Goal: Browse casually: Explore the website without a specific task or goal

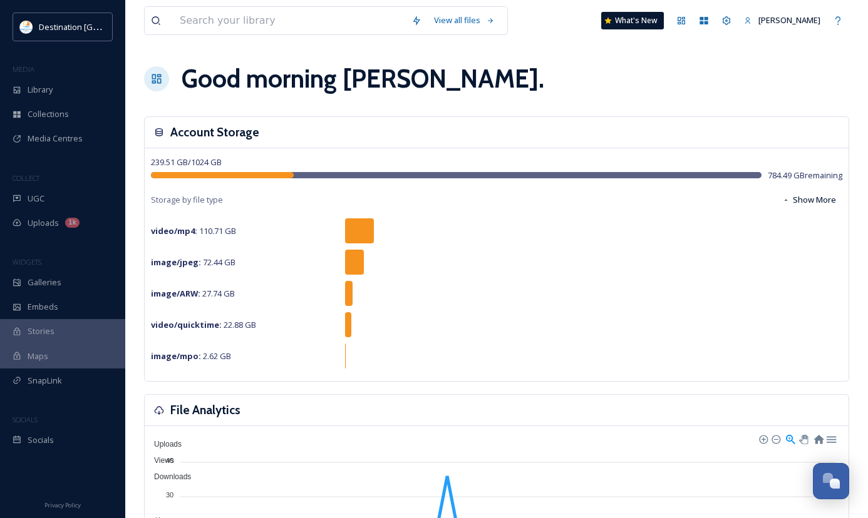
scroll to position [605, 0]
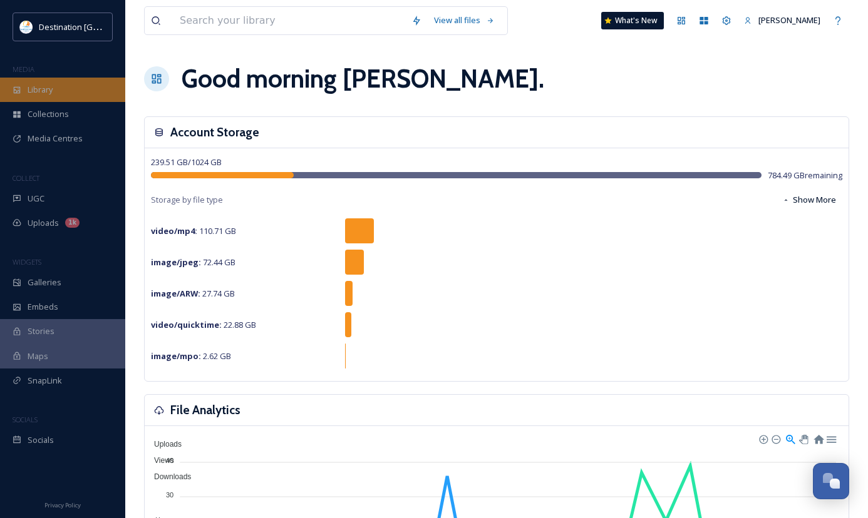
click at [37, 100] on div "Library" at bounding box center [62, 90] width 125 height 24
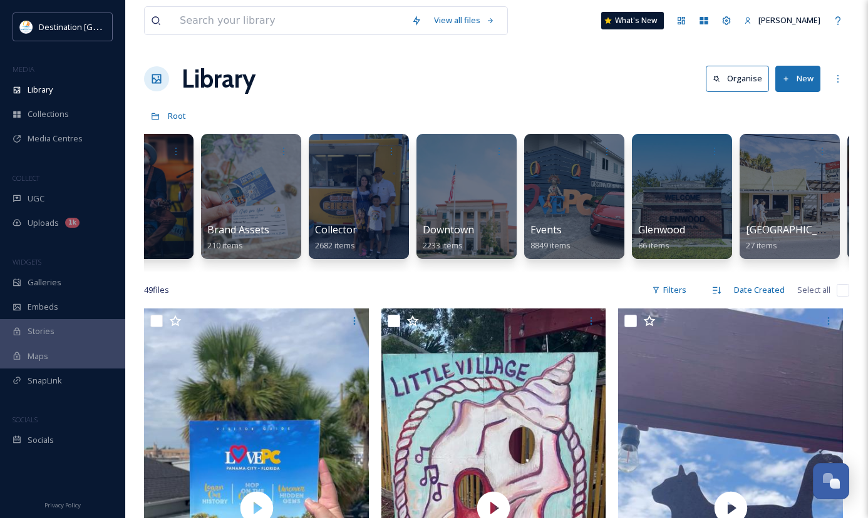
scroll to position [0, 488]
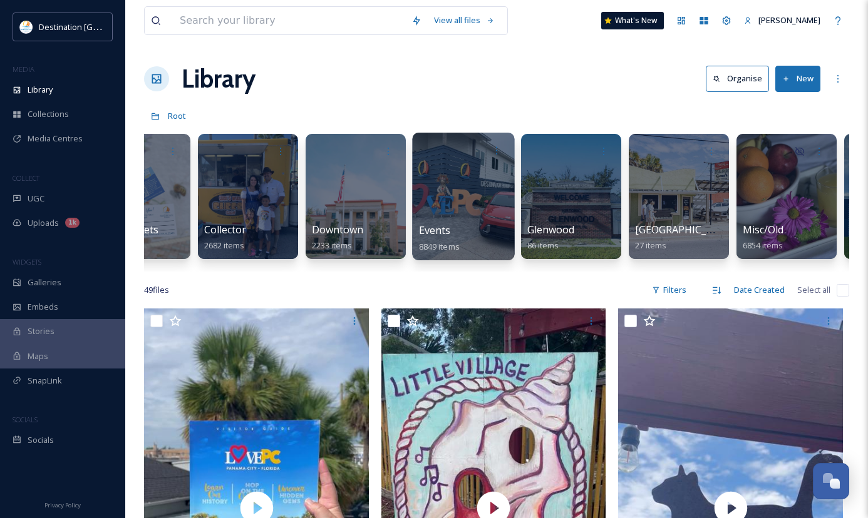
click at [432, 225] on span "Events" at bounding box center [435, 230] width 32 height 14
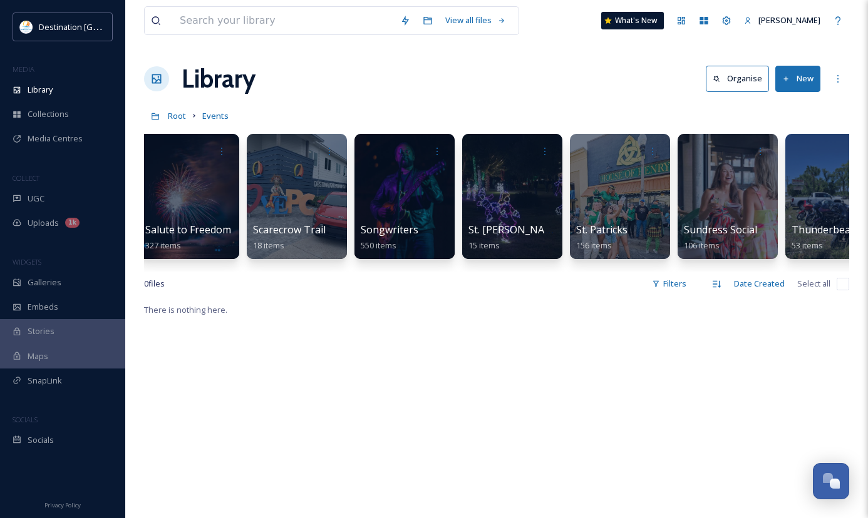
scroll to position [0, 3462]
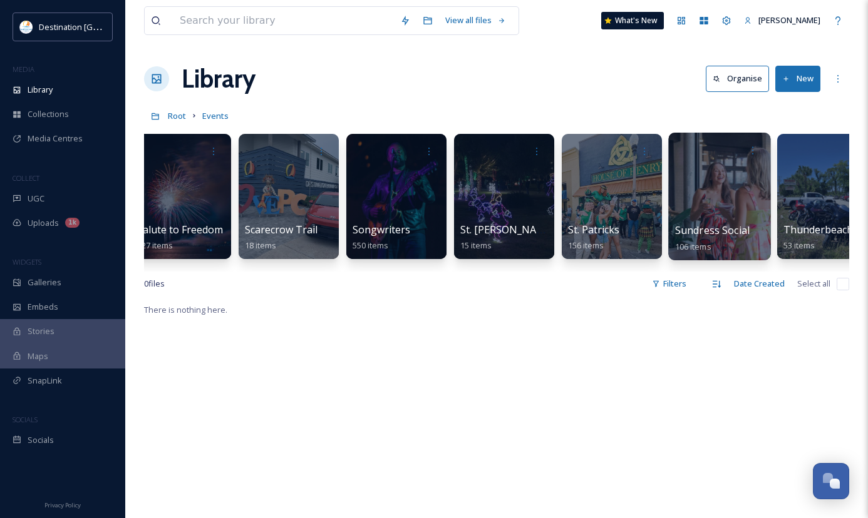
click at [714, 209] on div at bounding box center [719, 197] width 102 height 128
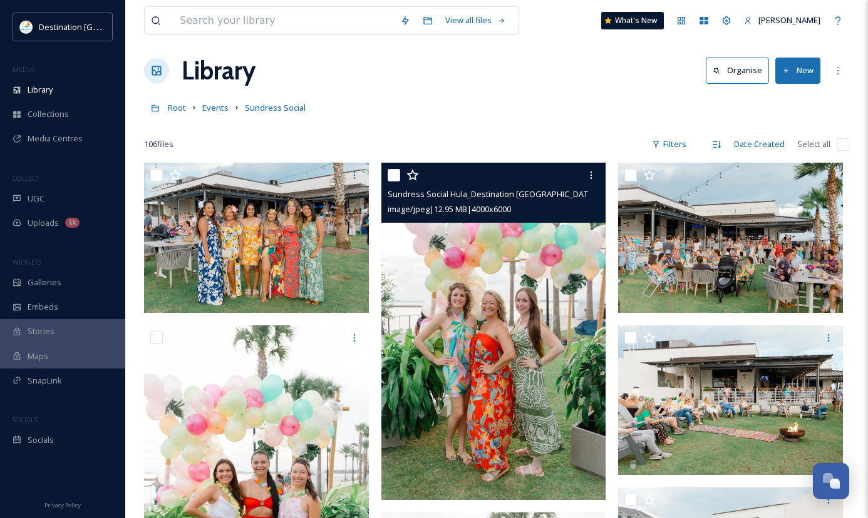
scroll to position [63, 0]
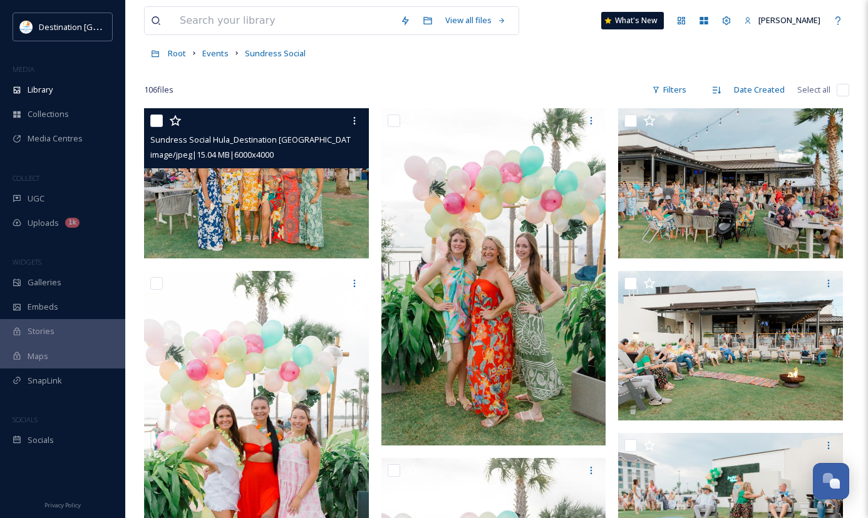
click at [262, 206] on img at bounding box center [256, 183] width 225 height 150
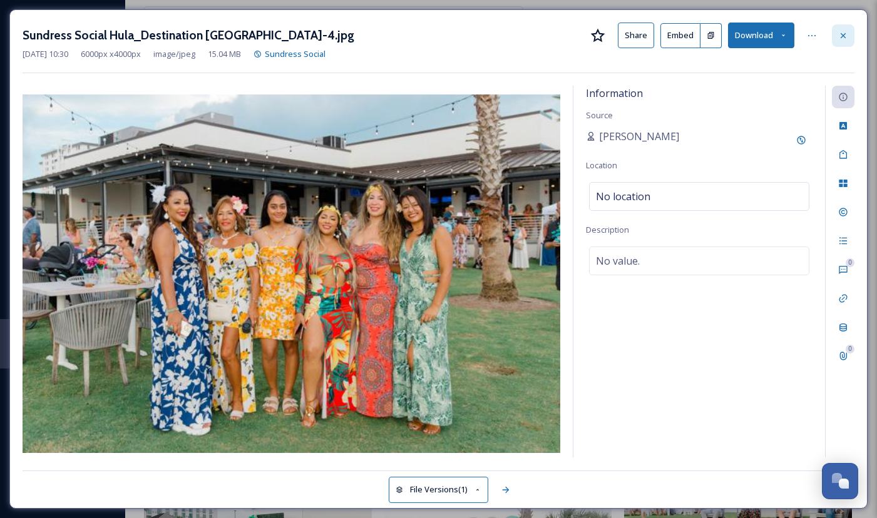
click at [846, 35] on icon at bounding box center [843, 36] width 10 height 10
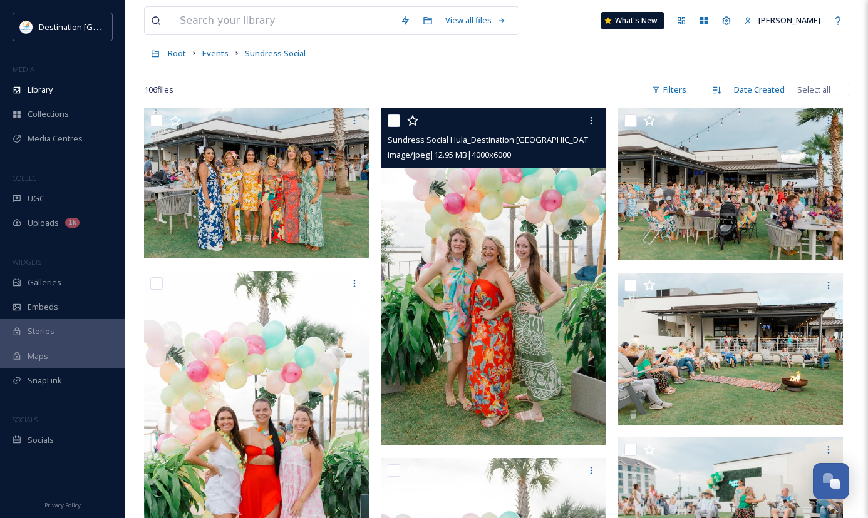
click at [491, 303] on img at bounding box center [493, 276] width 225 height 337
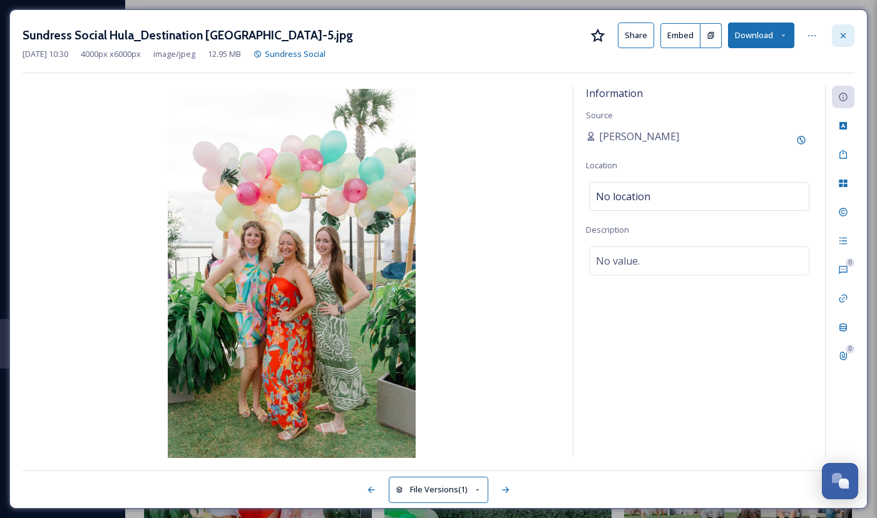
click at [842, 42] on div at bounding box center [843, 35] width 23 height 23
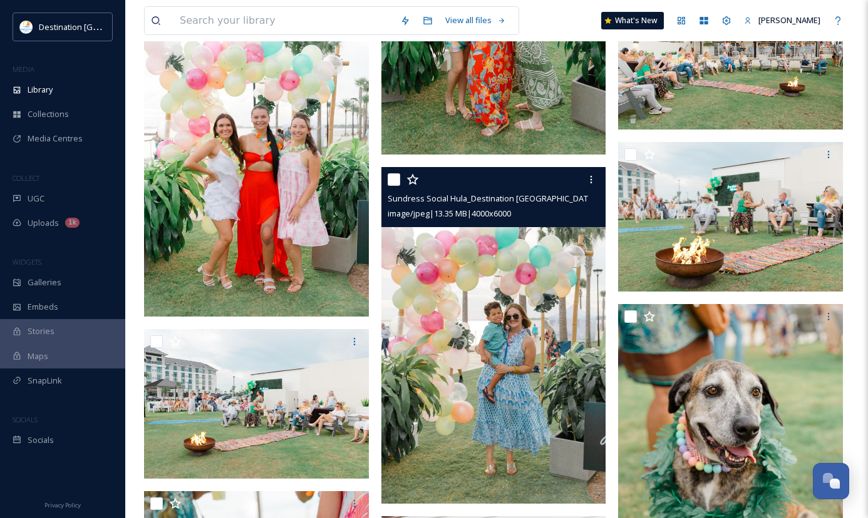
scroll to position [376, 0]
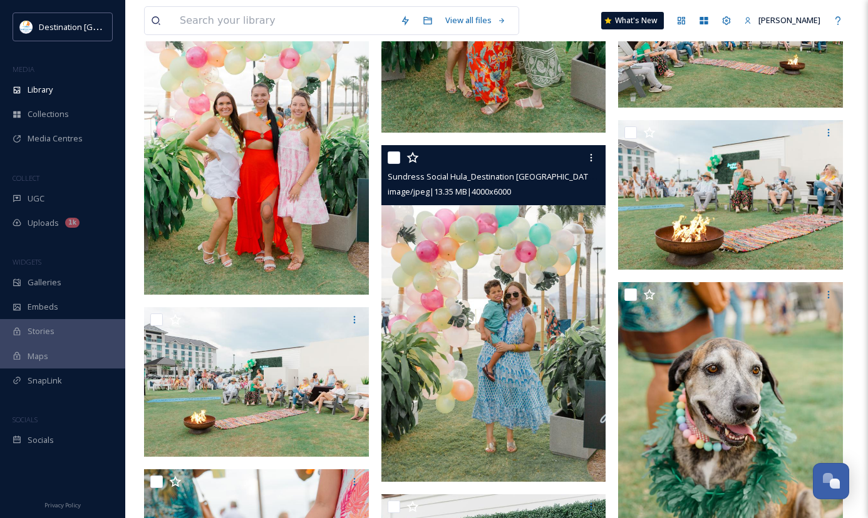
click at [528, 279] on img at bounding box center [493, 313] width 225 height 337
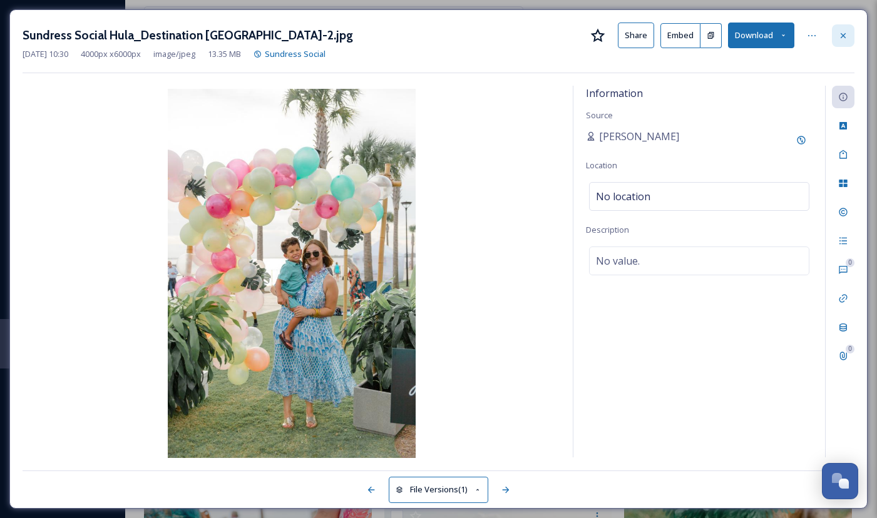
click at [849, 36] on div at bounding box center [843, 35] width 23 height 23
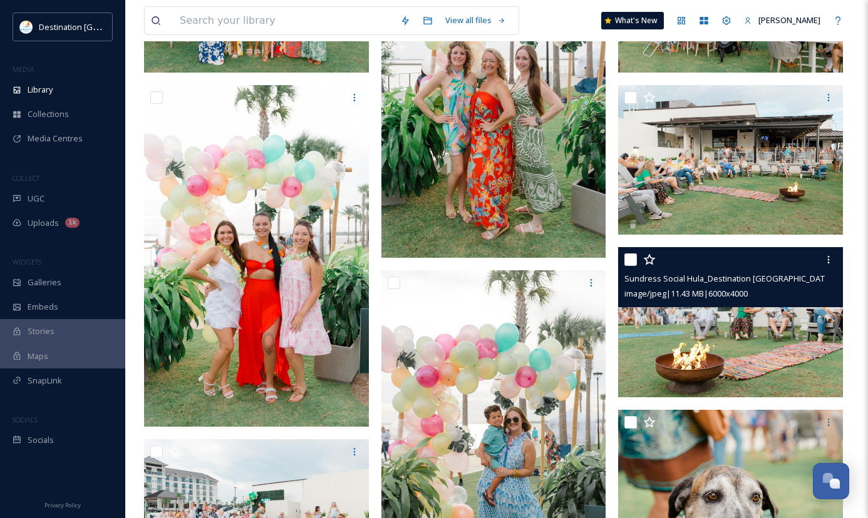
scroll to position [63, 0]
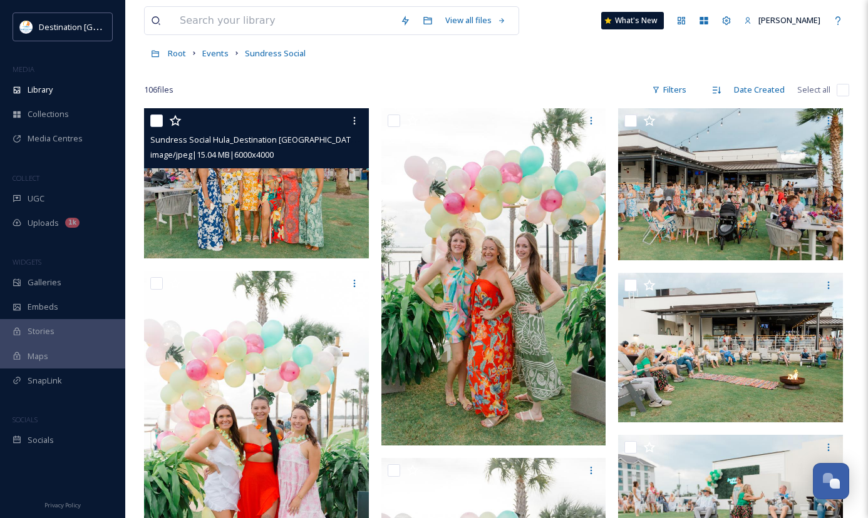
click at [291, 233] on img at bounding box center [256, 183] width 225 height 150
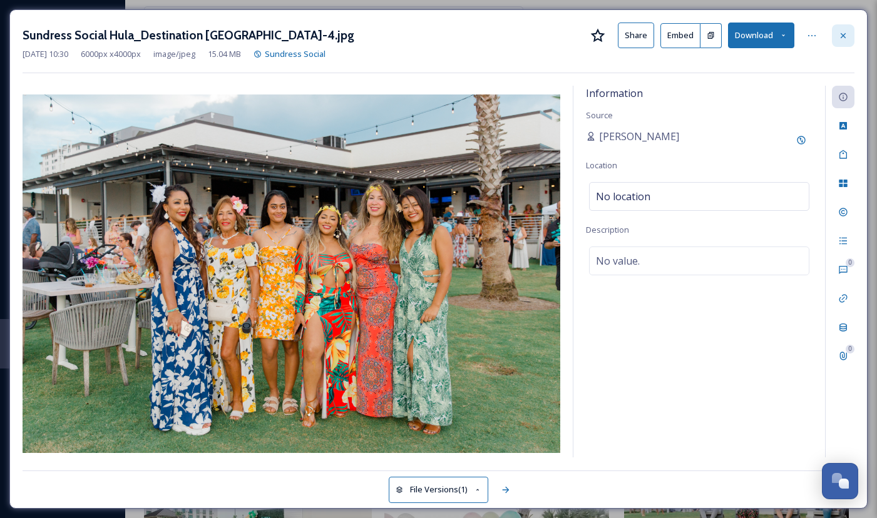
click at [836, 32] on div at bounding box center [843, 35] width 23 height 23
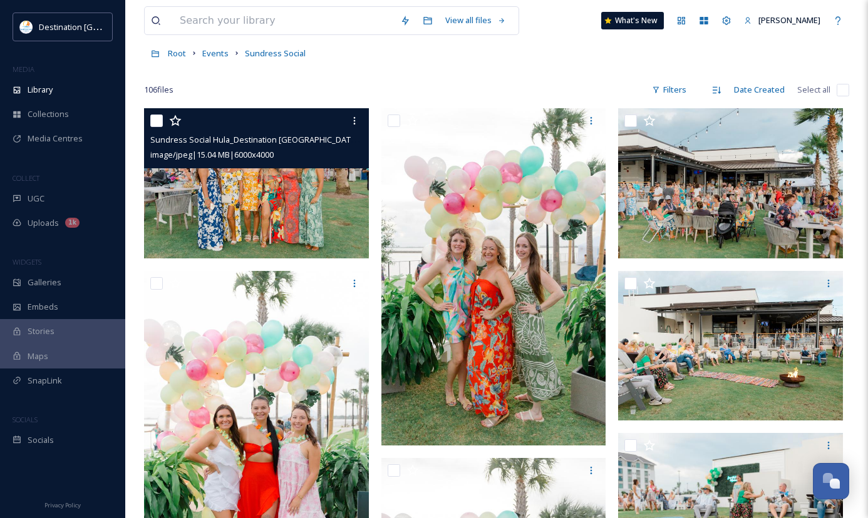
click at [250, 207] on img at bounding box center [256, 183] width 225 height 150
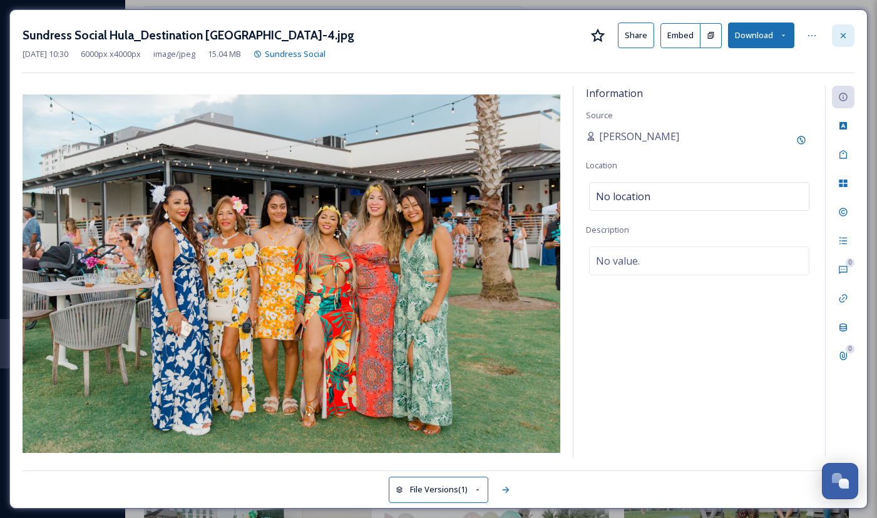
click at [846, 38] on icon at bounding box center [843, 35] width 5 height 5
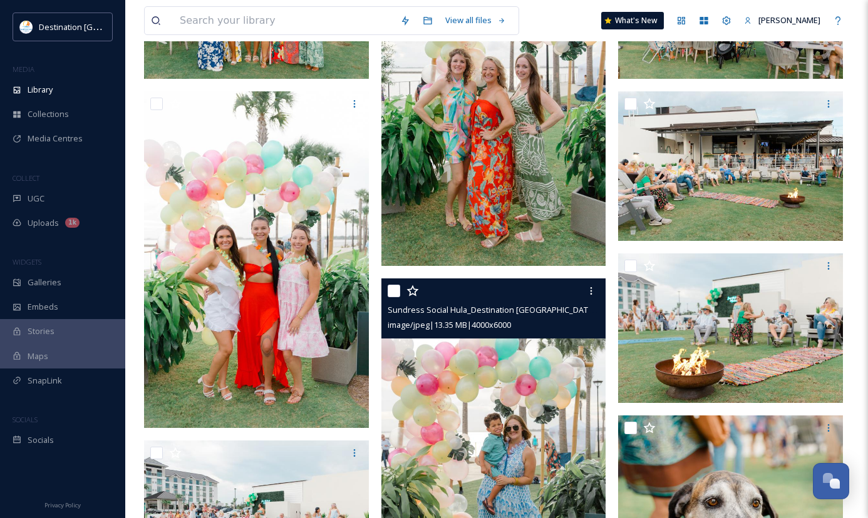
scroll to position [313, 0]
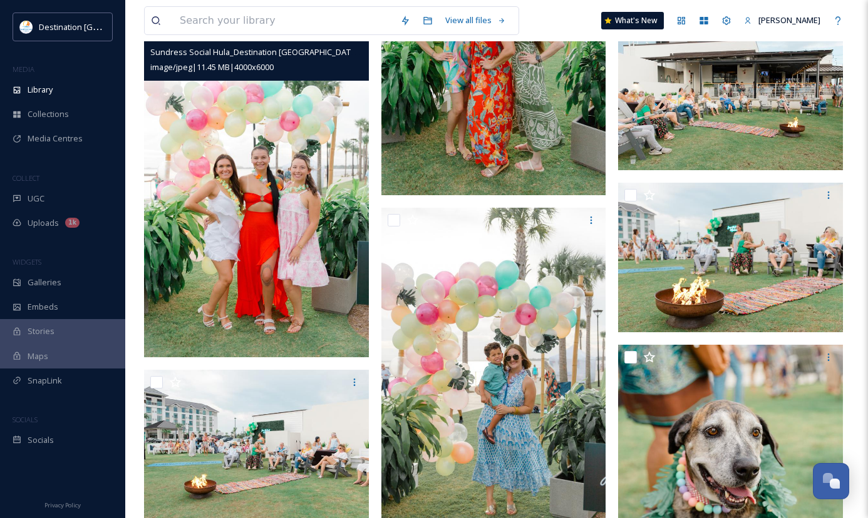
click at [275, 257] on img at bounding box center [256, 189] width 225 height 337
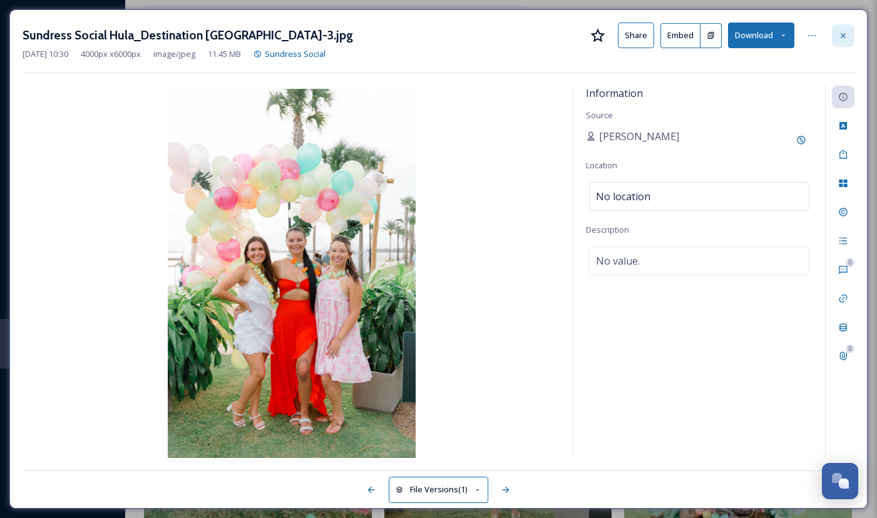
click at [838, 35] on div at bounding box center [843, 35] width 23 height 23
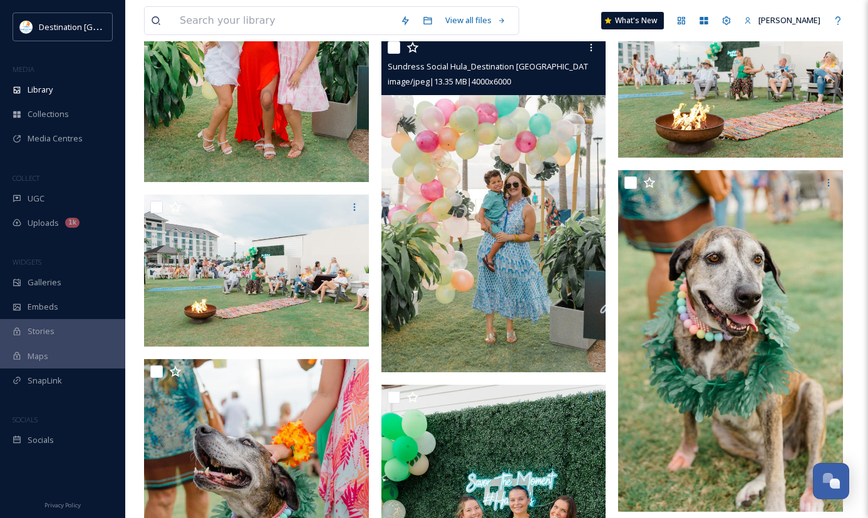
scroll to position [501, 0]
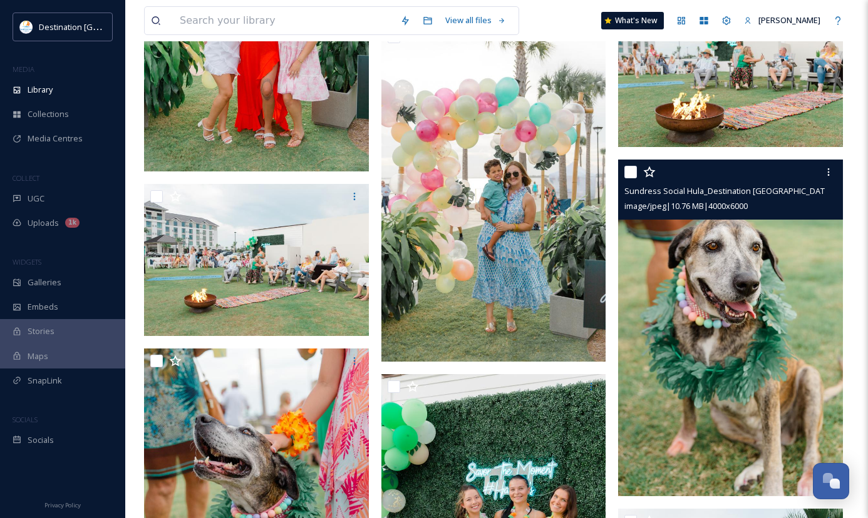
click at [702, 329] on img at bounding box center [730, 328] width 225 height 337
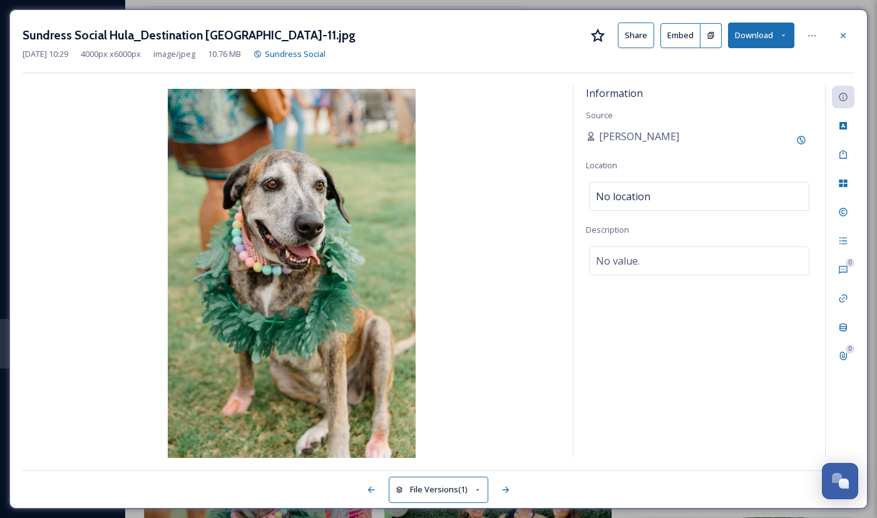
click at [836, 43] on div at bounding box center [843, 35] width 23 height 23
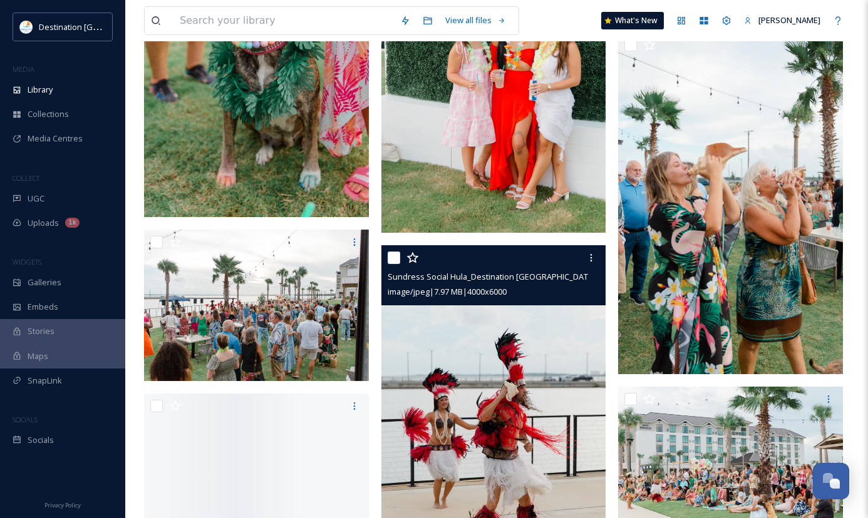
scroll to position [1002, 0]
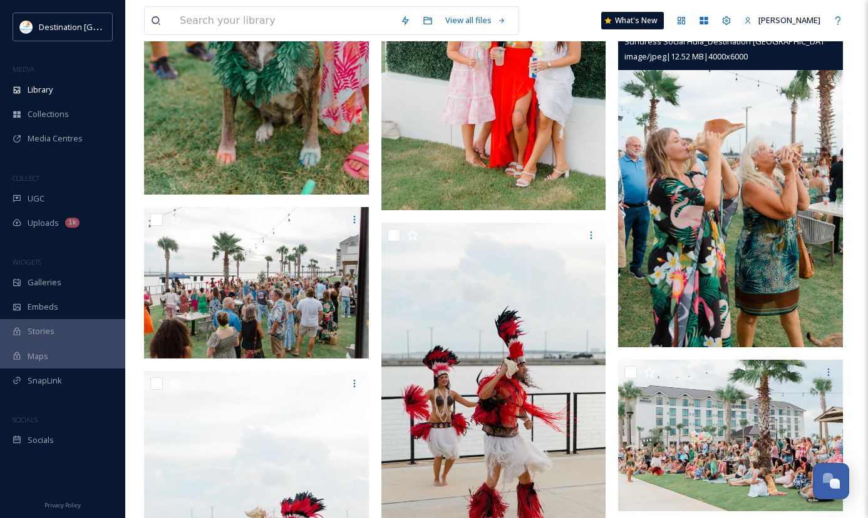
click at [790, 230] on img at bounding box center [730, 178] width 225 height 337
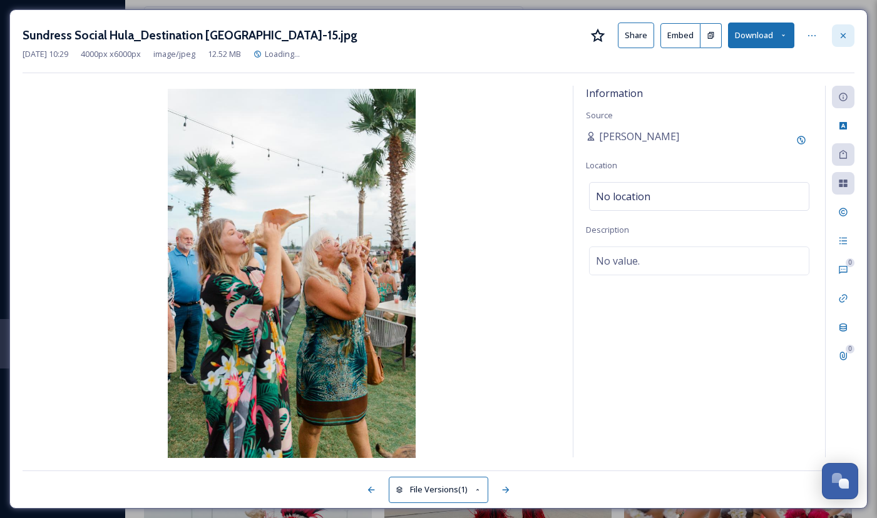
click at [846, 39] on icon at bounding box center [843, 36] width 10 height 10
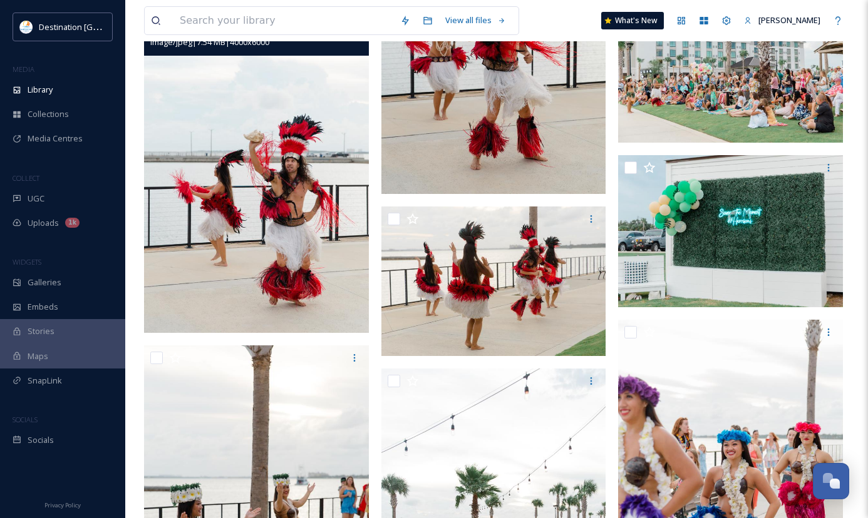
click at [177, 272] on img at bounding box center [256, 164] width 225 height 337
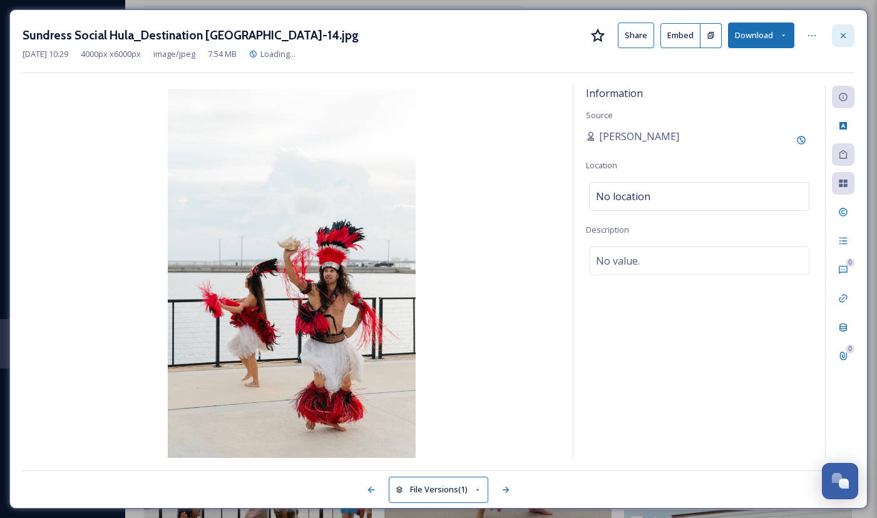
click at [852, 33] on div at bounding box center [843, 35] width 23 height 23
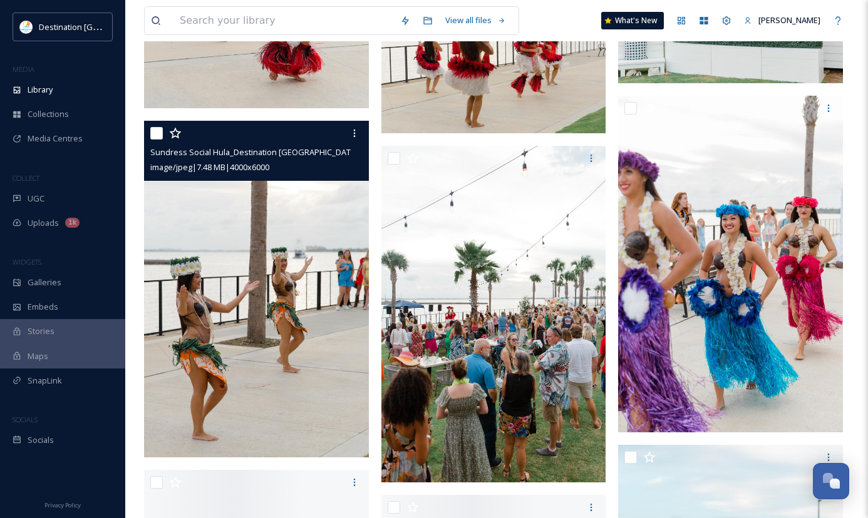
scroll to position [1591, 0]
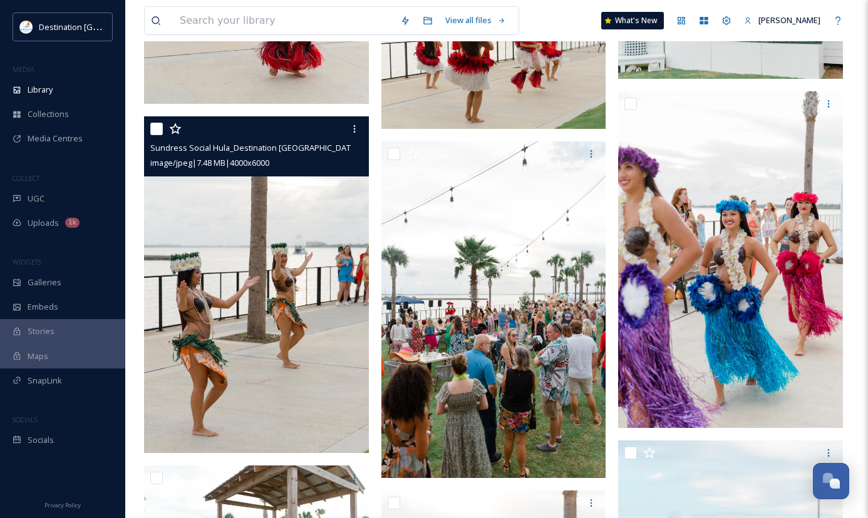
click at [283, 339] on img at bounding box center [256, 284] width 225 height 337
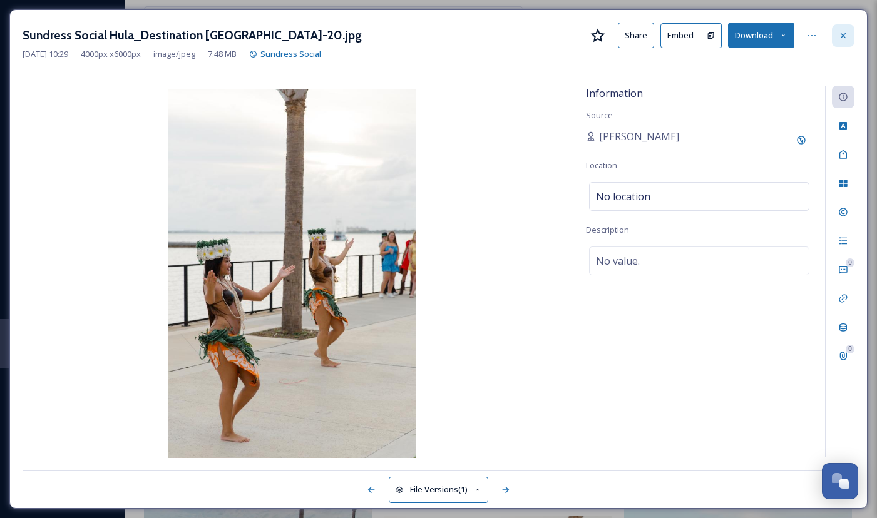
click at [846, 41] on div at bounding box center [843, 35] width 23 height 23
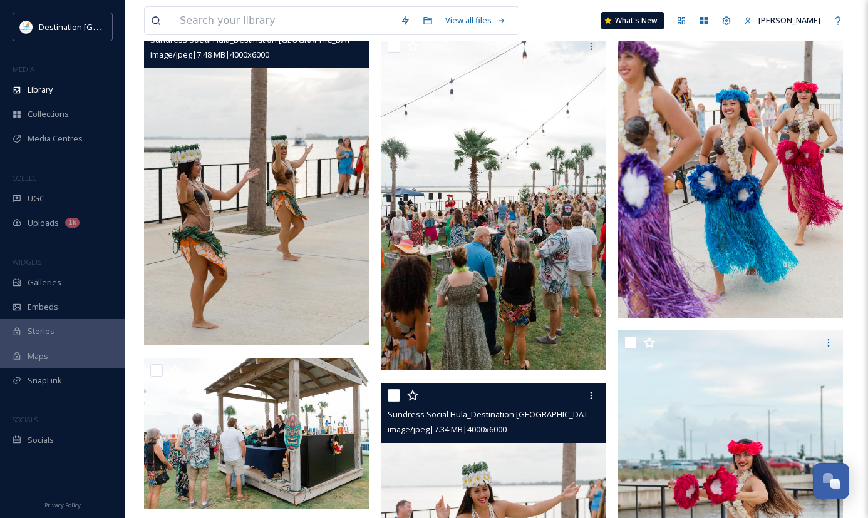
scroll to position [1653, 0]
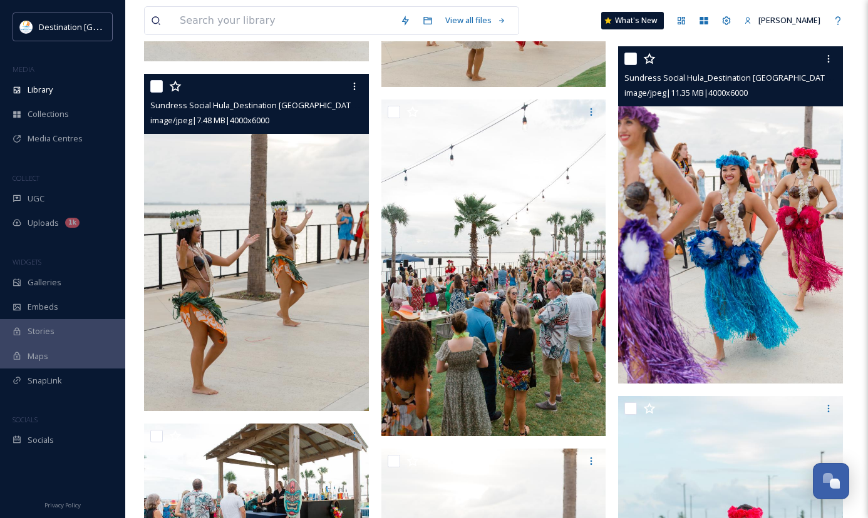
click at [728, 272] on img at bounding box center [730, 214] width 225 height 337
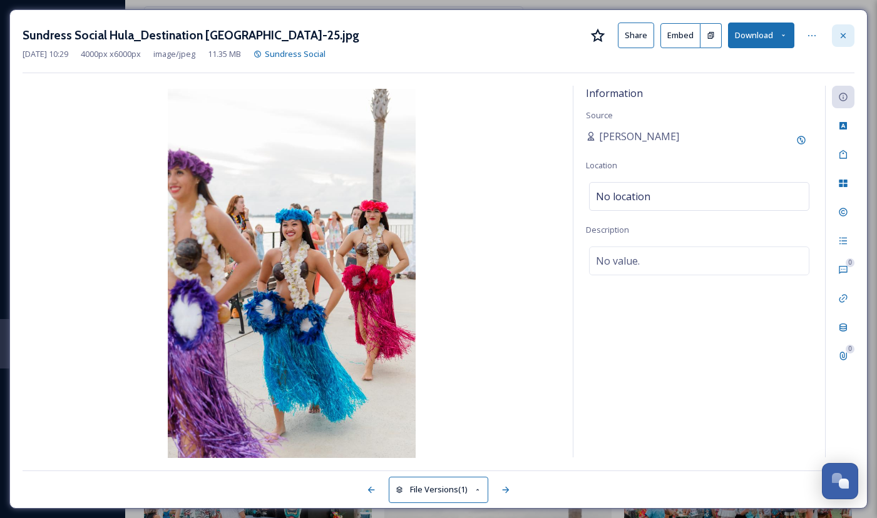
click at [842, 34] on icon at bounding box center [843, 35] width 5 height 5
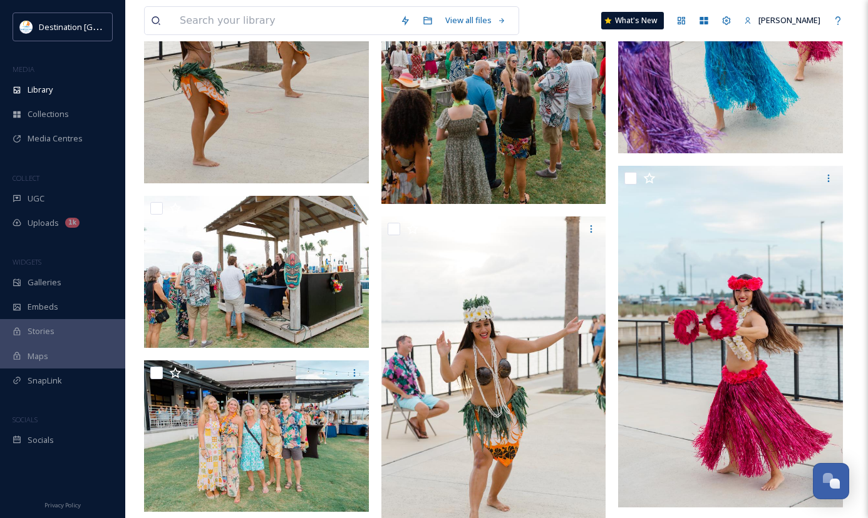
scroll to position [1903, 0]
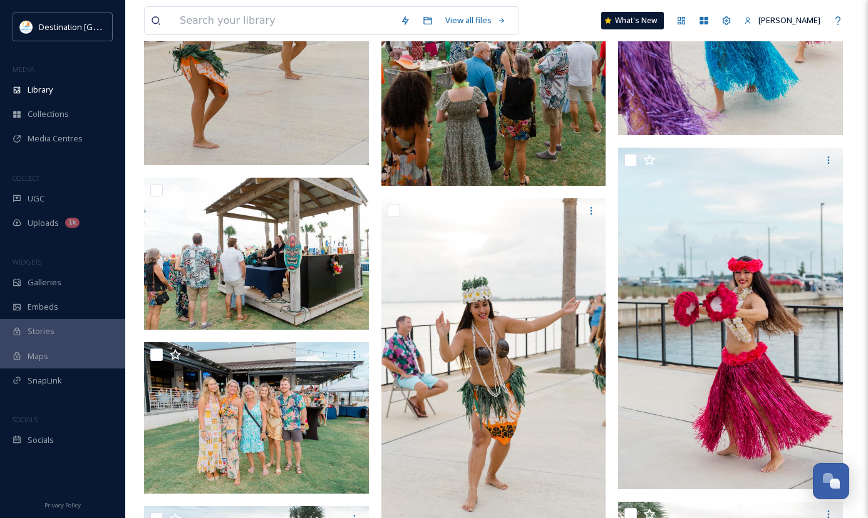
click at [536, 81] on img at bounding box center [493, 17] width 225 height 337
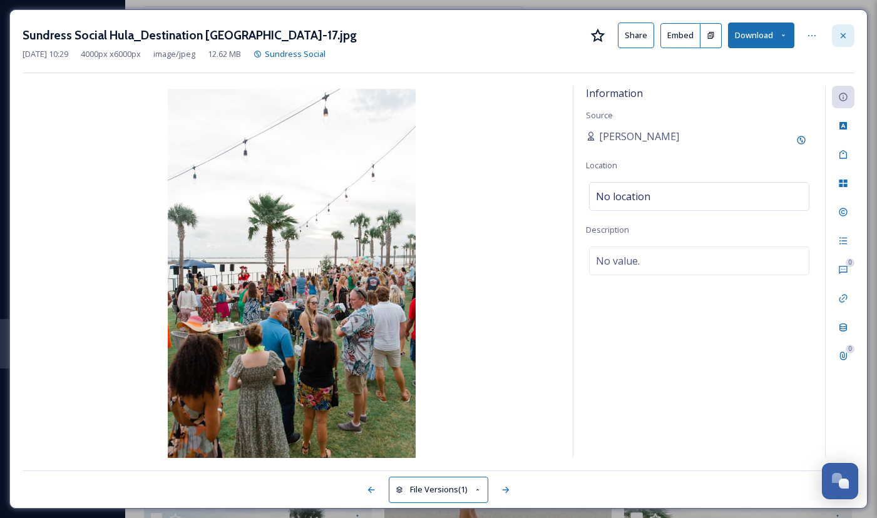
click at [849, 39] on div at bounding box center [843, 35] width 23 height 23
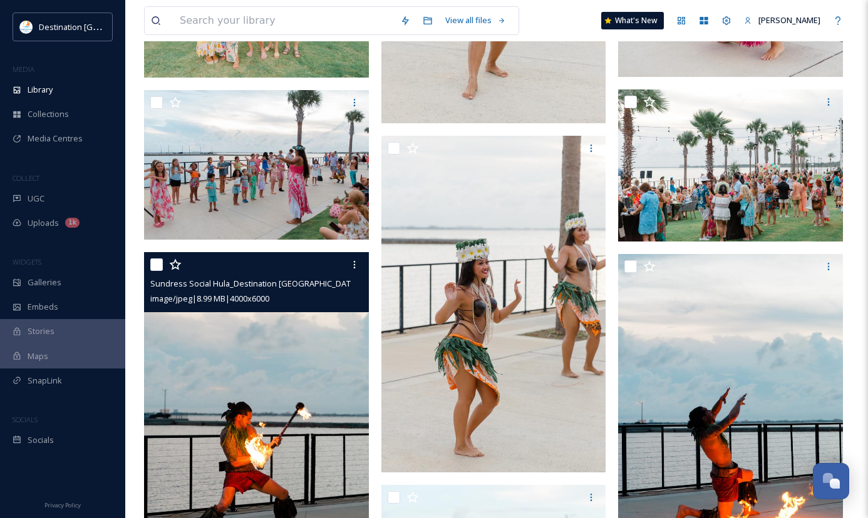
scroll to position [2279, 0]
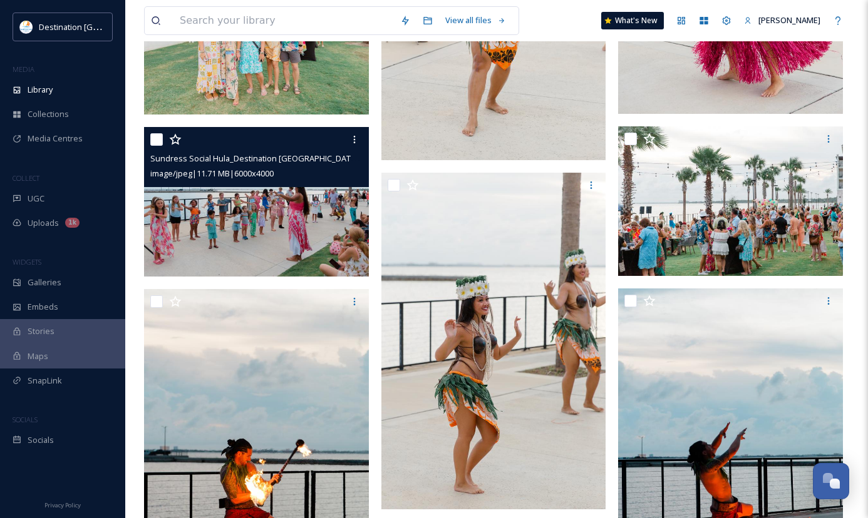
click at [235, 234] on img at bounding box center [256, 202] width 225 height 150
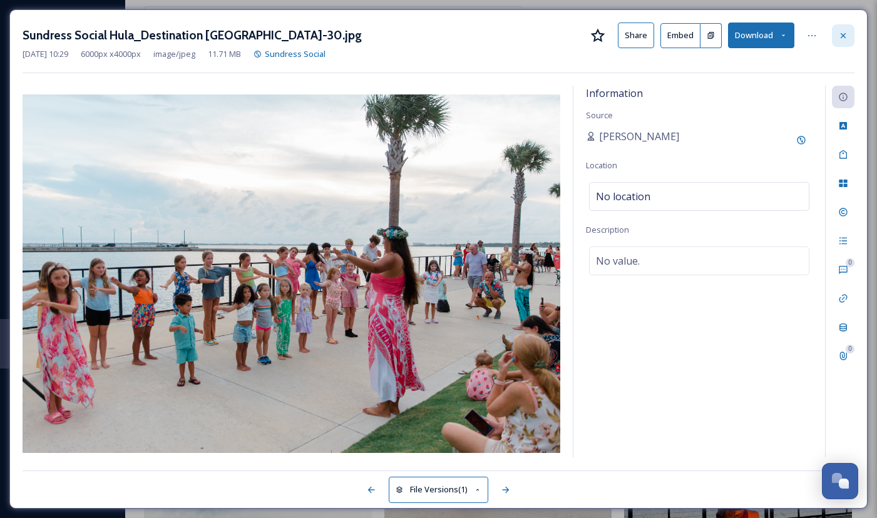
click at [836, 31] on div at bounding box center [843, 35] width 23 height 23
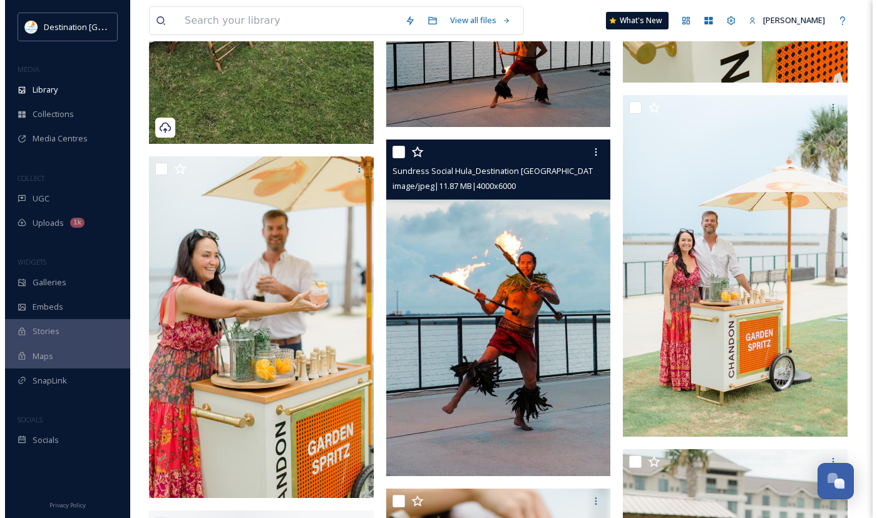
scroll to position [3656, 0]
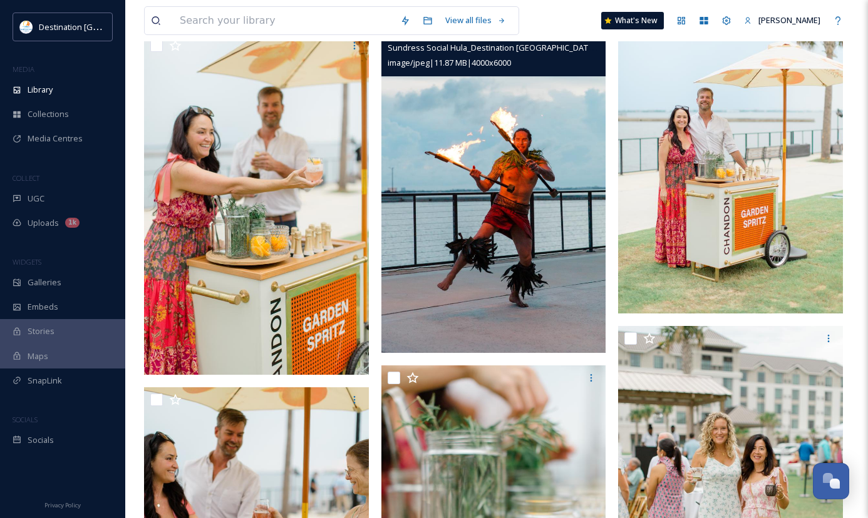
click at [513, 242] on img at bounding box center [493, 184] width 225 height 337
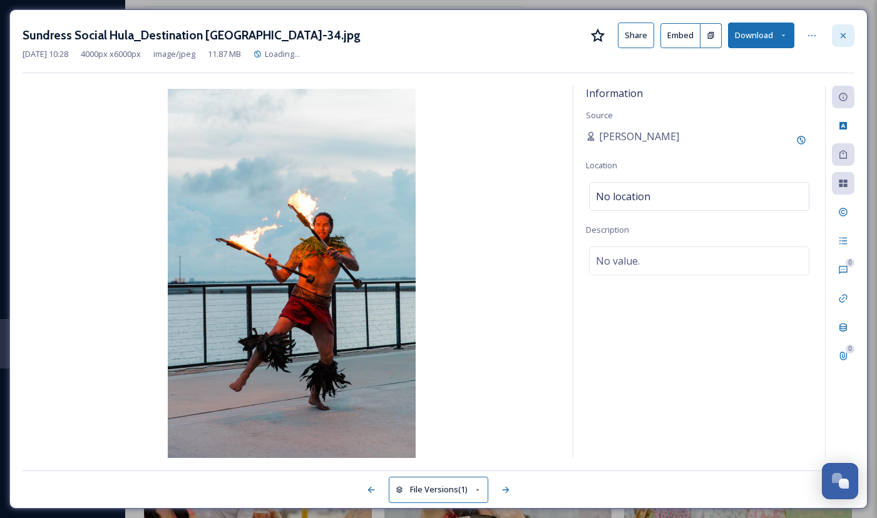
click at [844, 39] on icon at bounding box center [843, 36] width 10 height 10
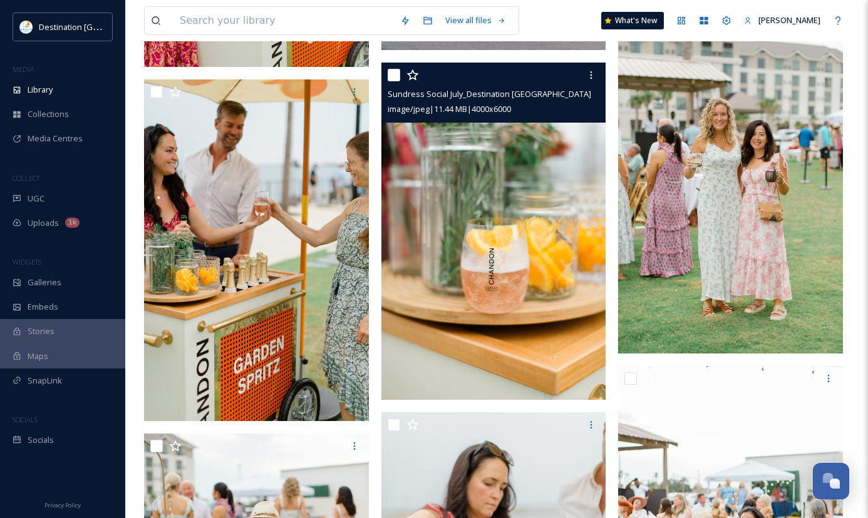
scroll to position [3980, 0]
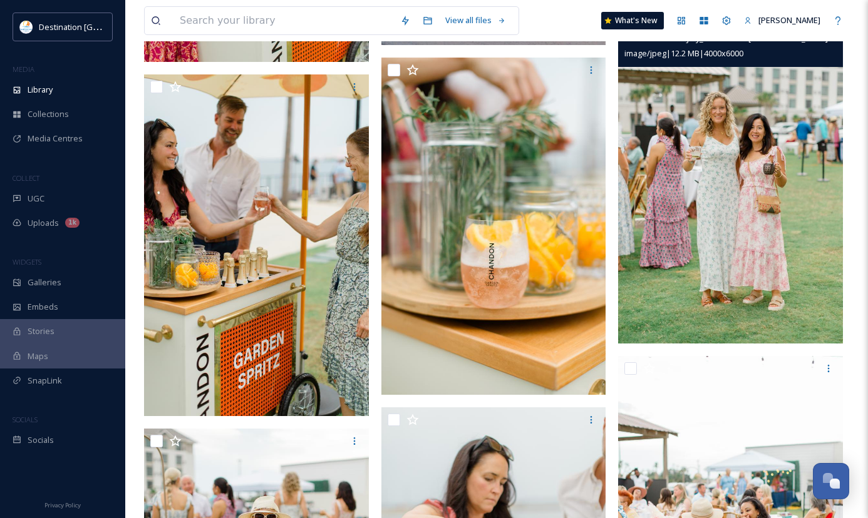
click at [746, 225] on img at bounding box center [730, 175] width 225 height 337
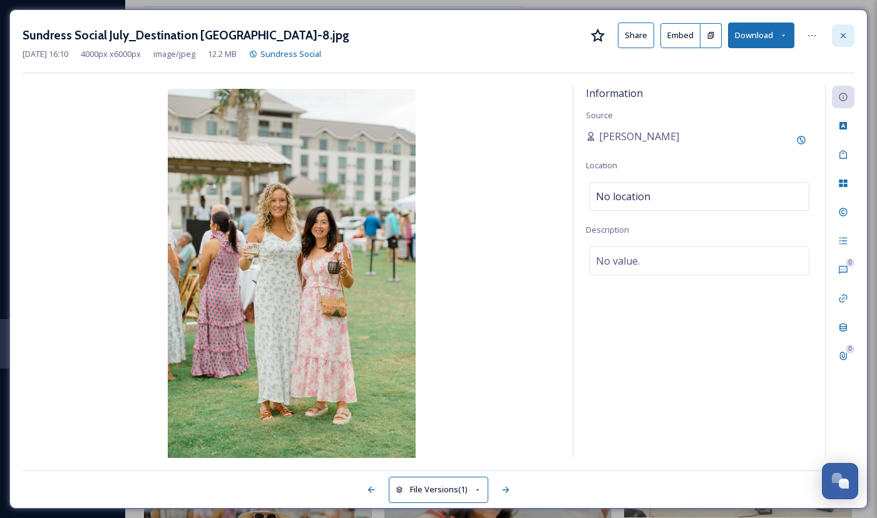
click at [842, 32] on icon at bounding box center [843, 36] width 10 height 10
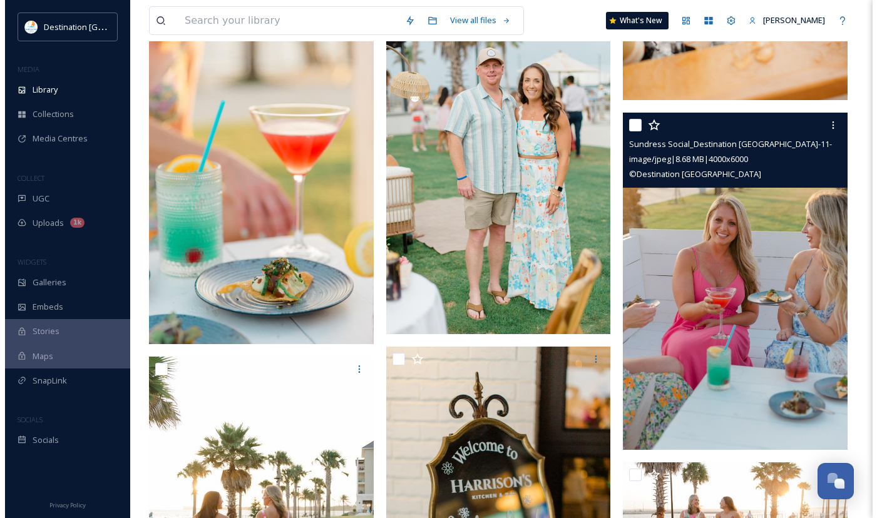
scroll to position [5796, 0]
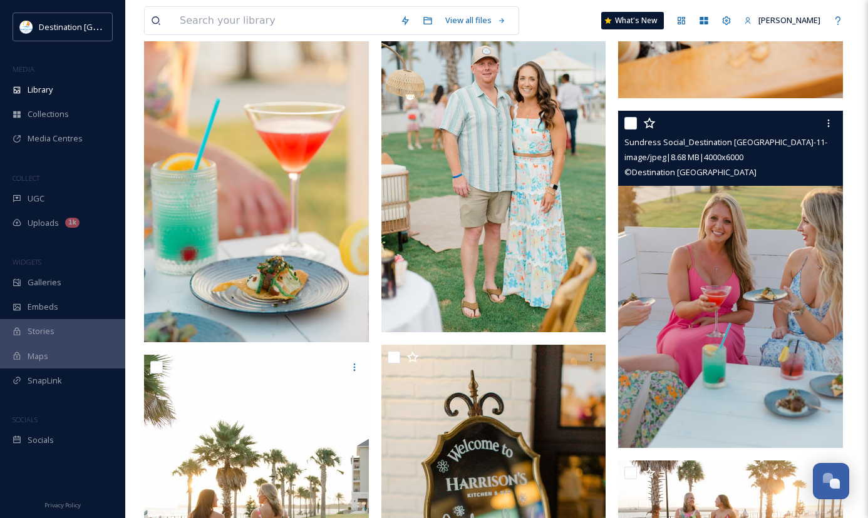
click at [698, 314] on img at bounding box center [730, 279] width 225 height 337
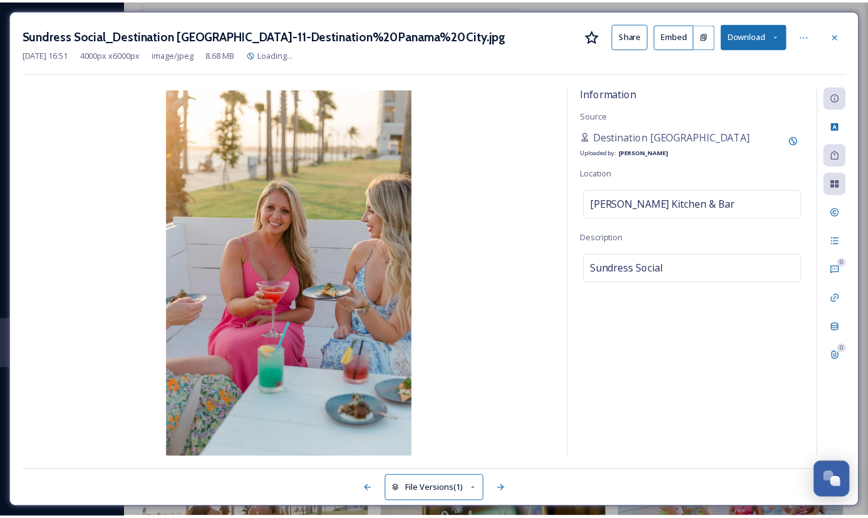
scroll to position [5801, 0]
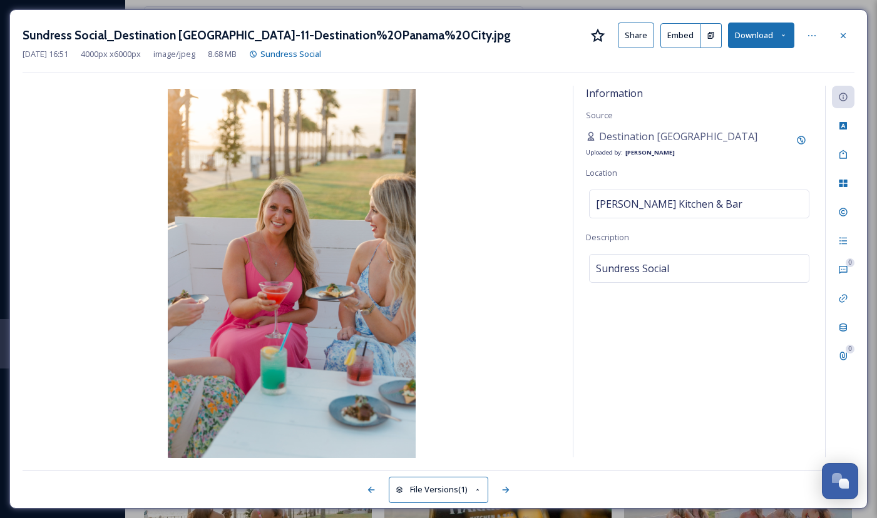
click at [844, 41] on div at bounding box center [843, 35] width 23 height 23
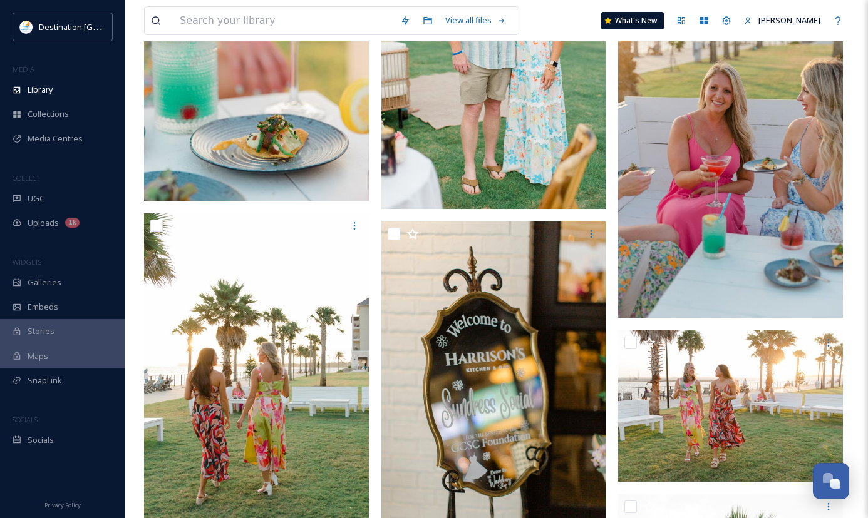
scroll to position [5988, 0]
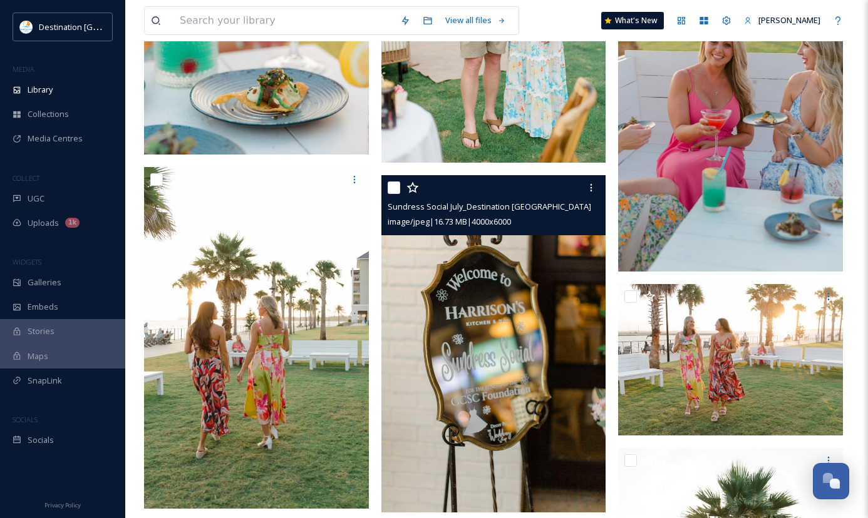
click at [516, 434] on img at bounding box center [493, 343] width 225 height 337
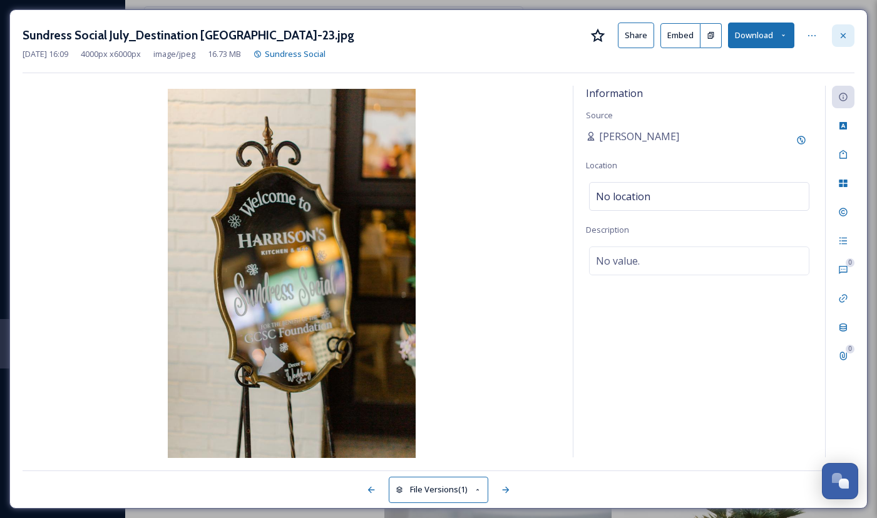
click at [849, 43] on div at bounding box center [843, 35] width 23 height 23
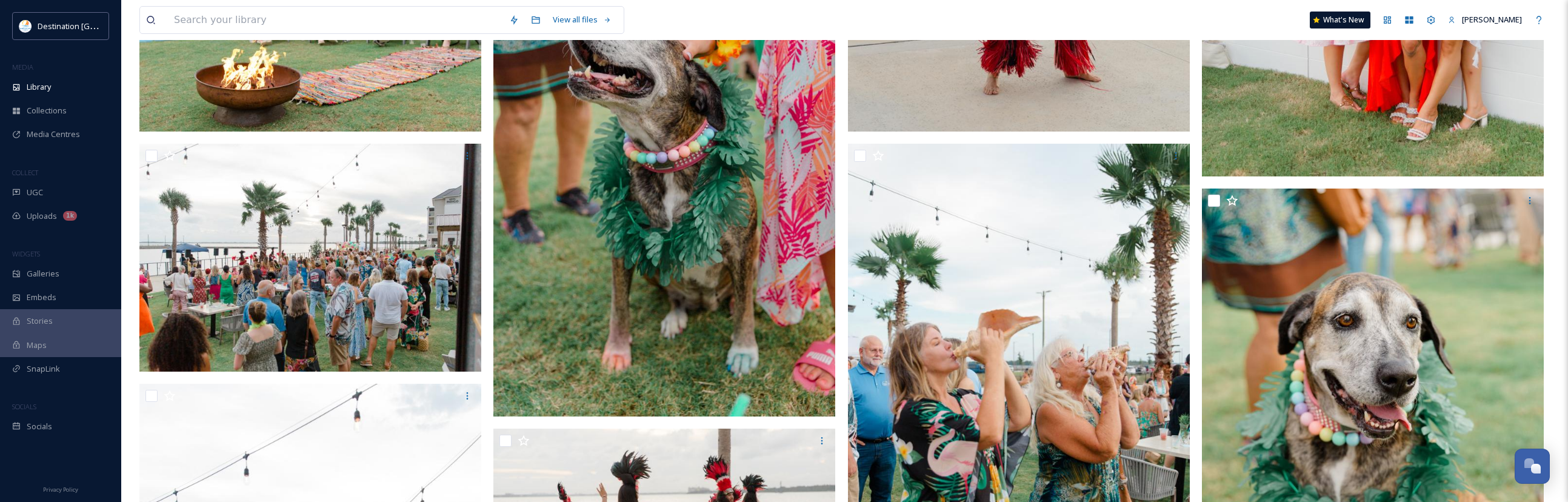
scroll to position [910, 0]
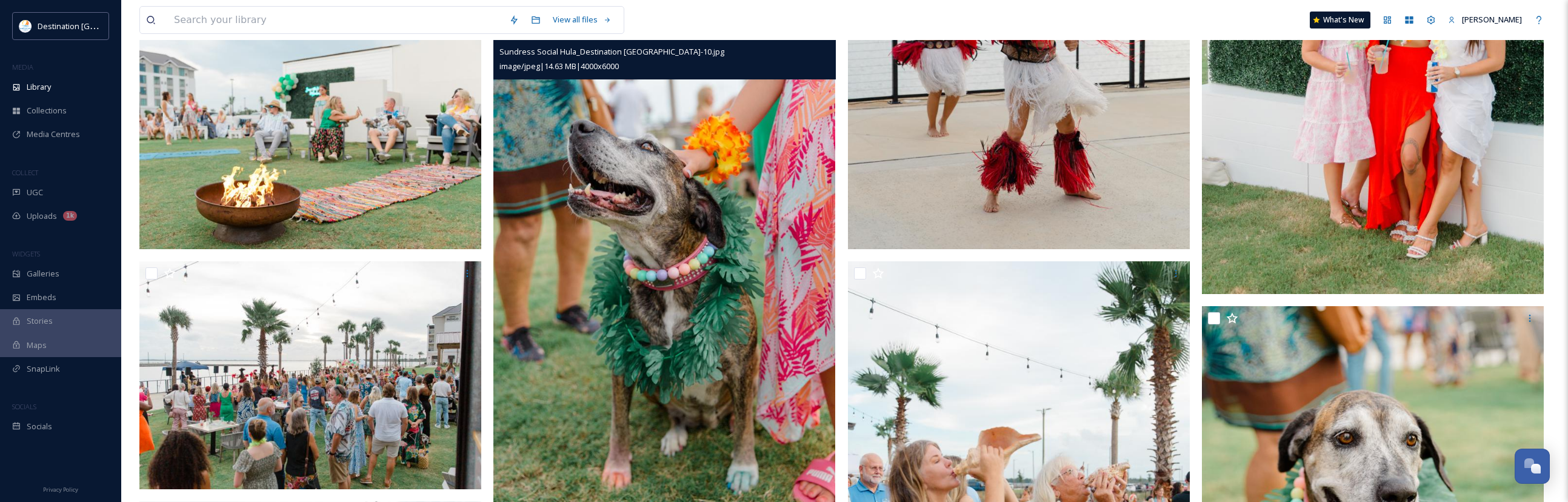
click at [719, 320] on img at bounding box center [664, 278] width 342 height 514
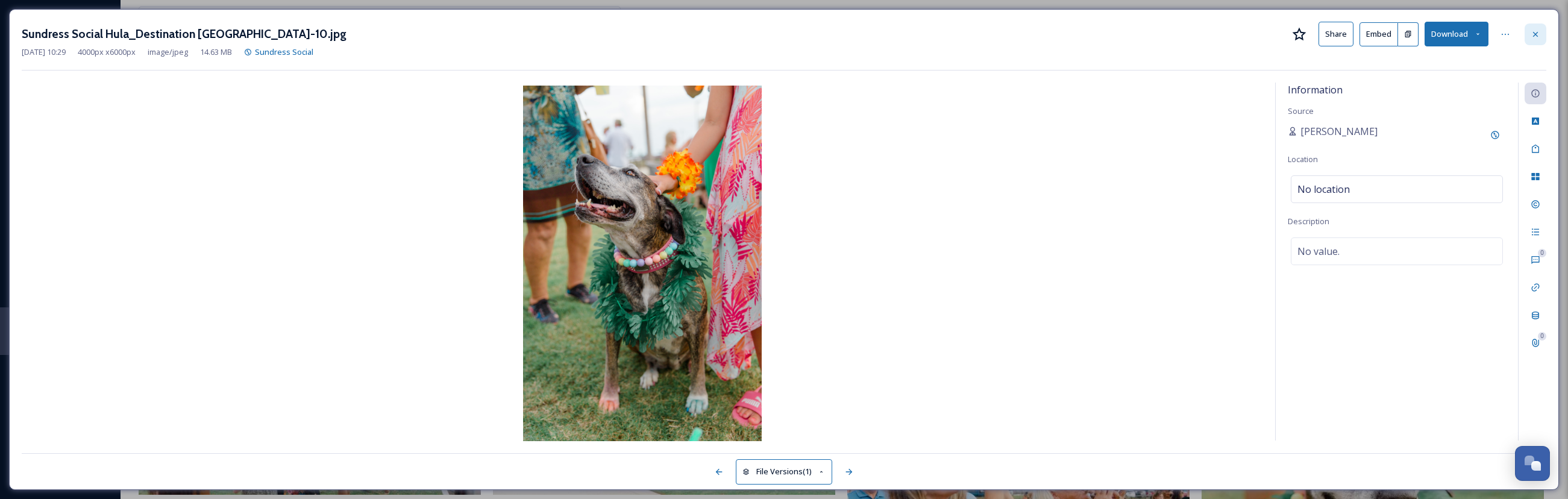
click at [843, 30] on icon at bounding box center [1535, 35] width 10 height 10
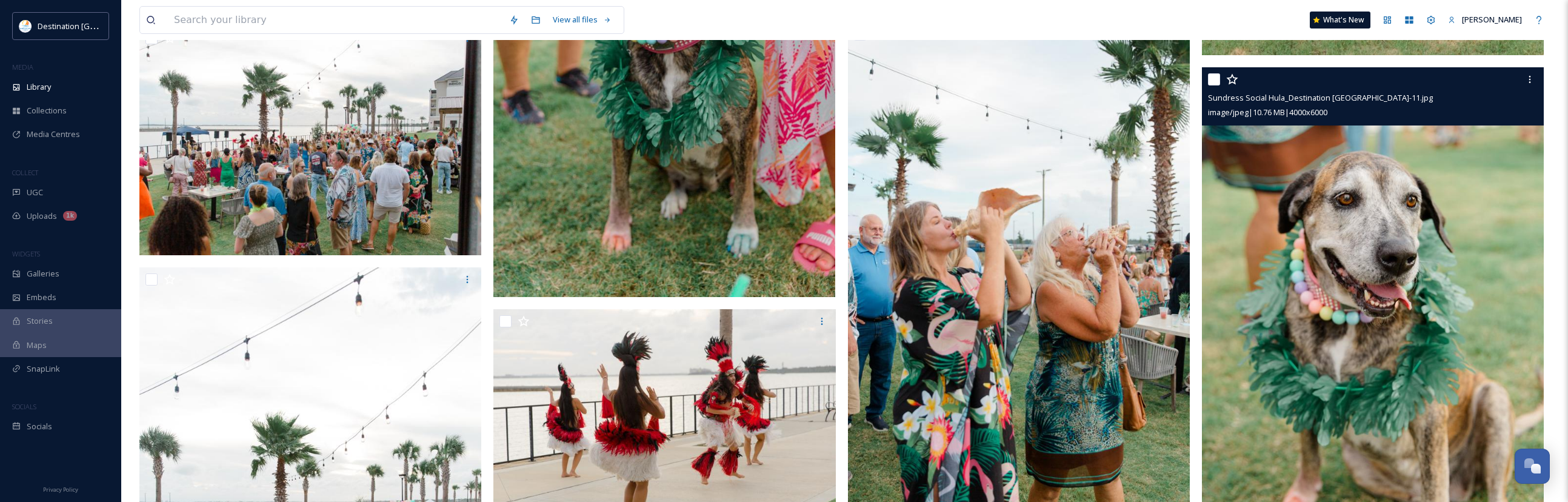
scroll to position [1213, 0]
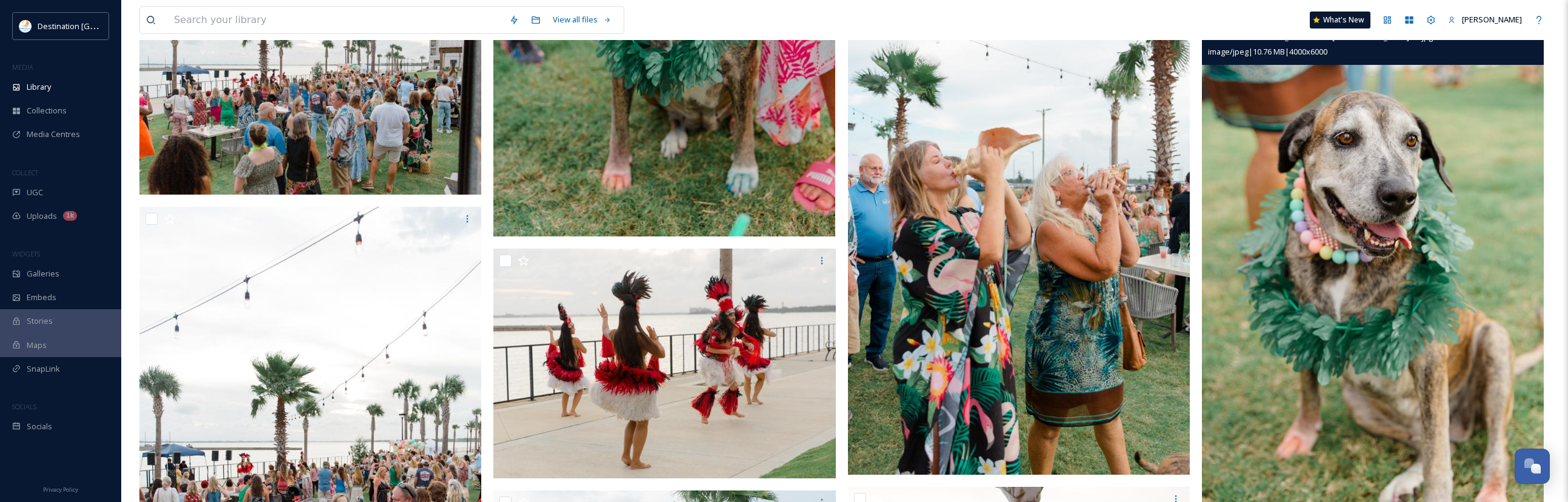
click at [848, 403] on img at bounding box center [1372, 264] width 342 height 514
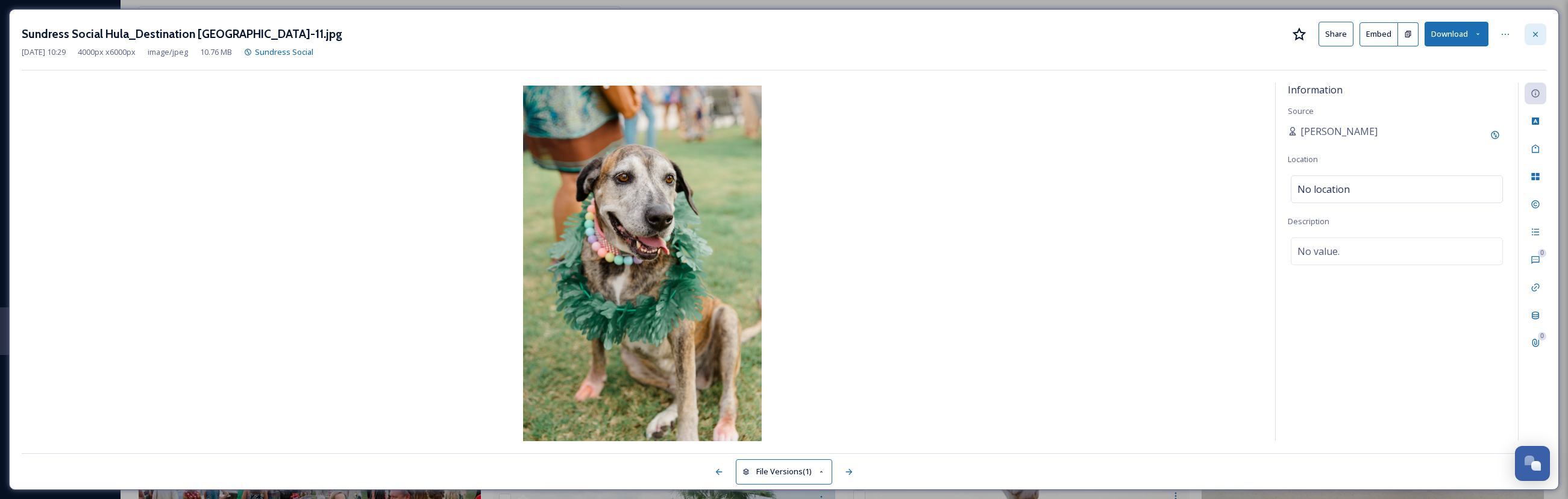
click at [843, 35] on icon at bounding box center [1535, 35] width 10 height 10
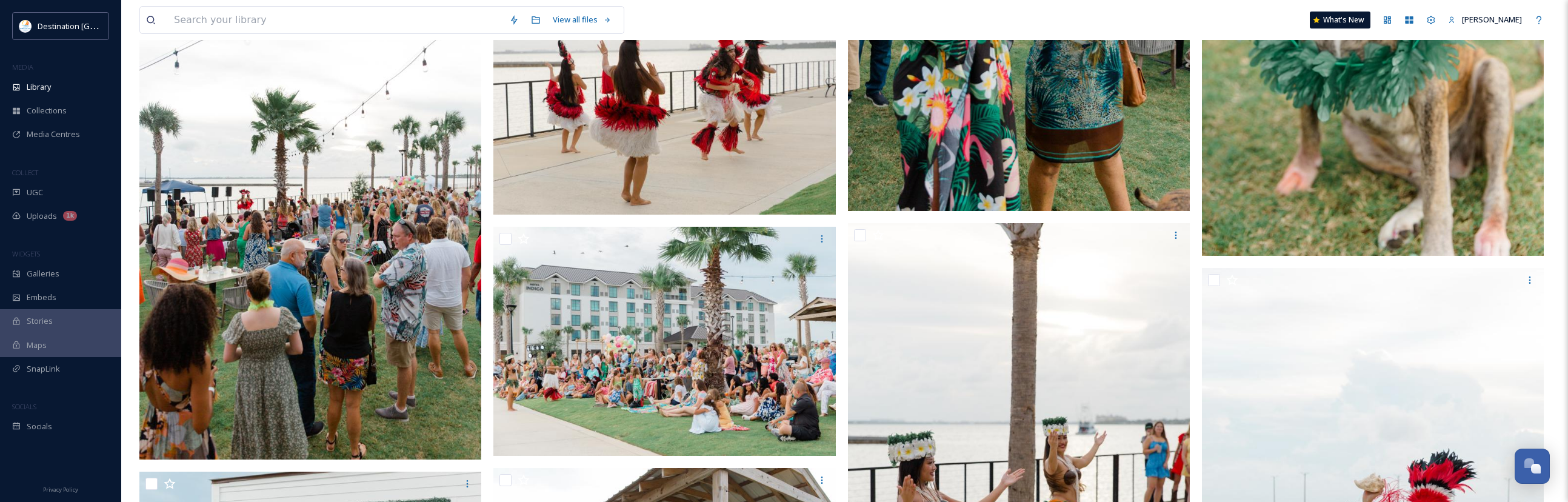
scroll to position [1456, 0]
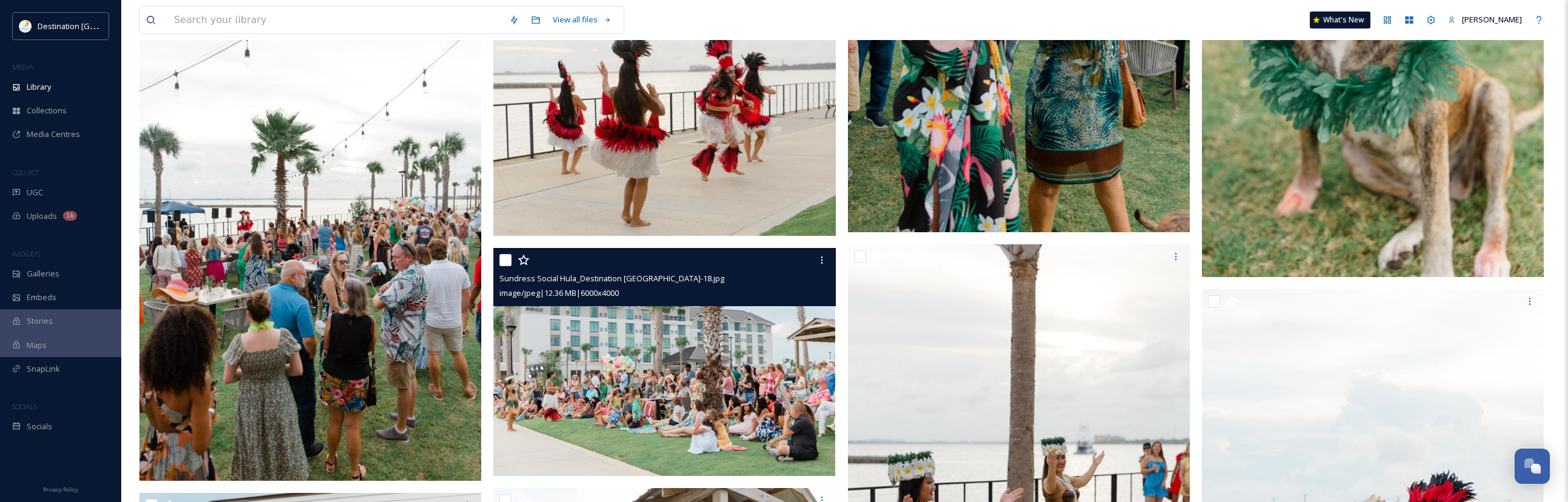
click at [626, 392] on img at bounding box center [664, 361] width 342 height 228
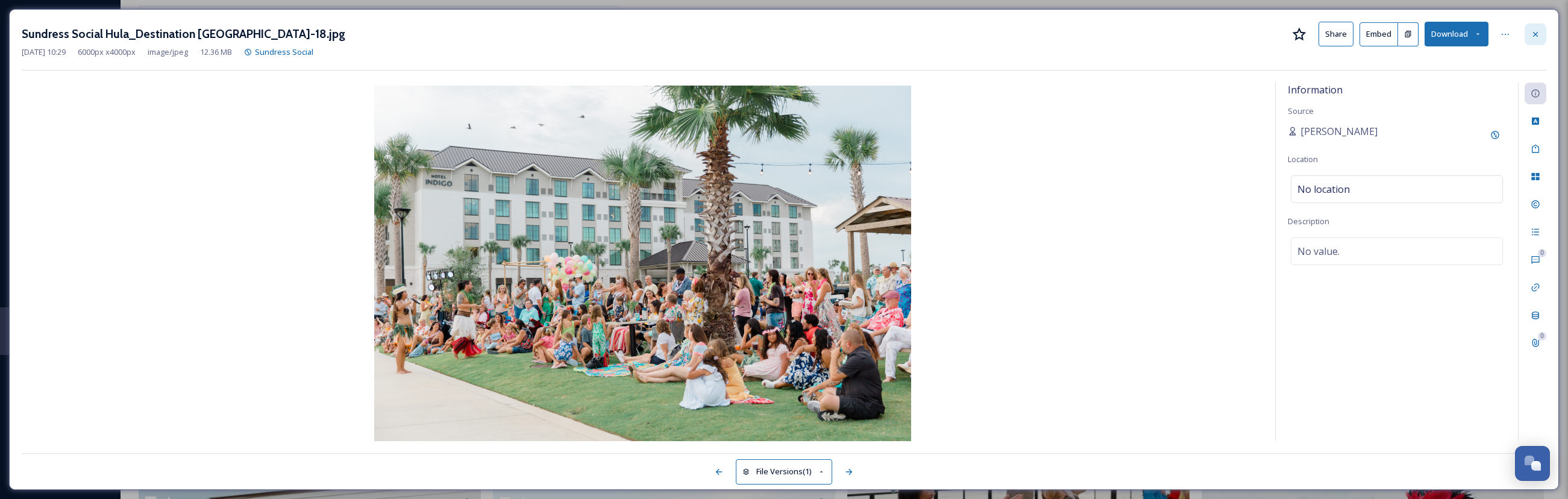
click at [843, 35] on icon at bounding box center [1535, 35] width 10 height 10
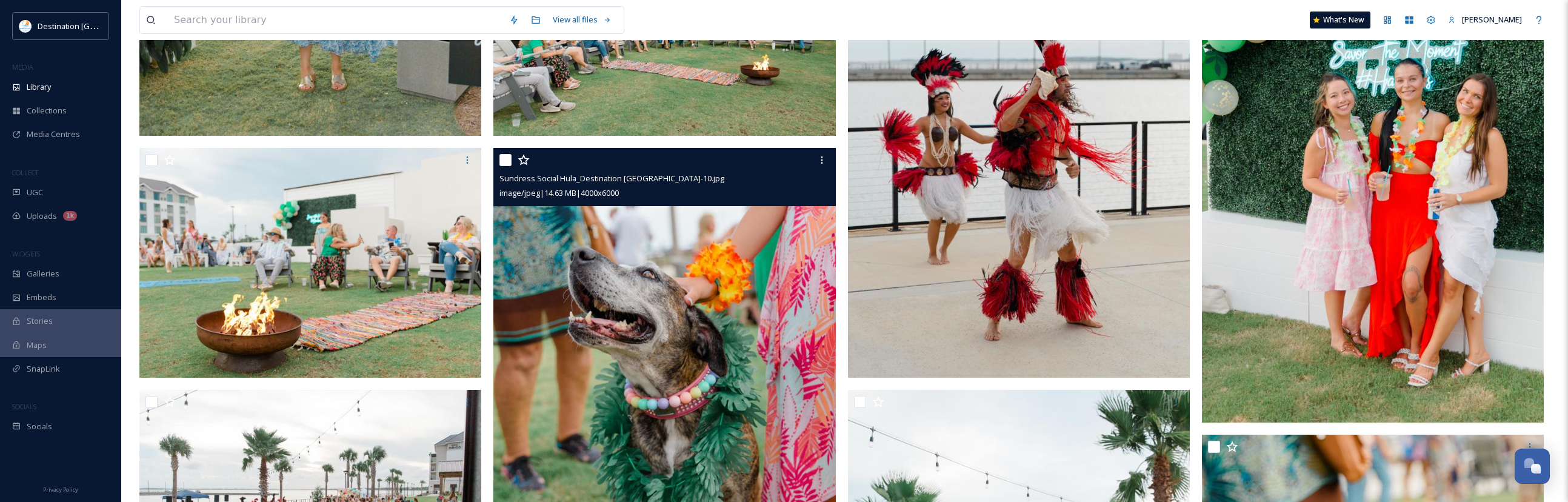
scroll to position [668, 0]
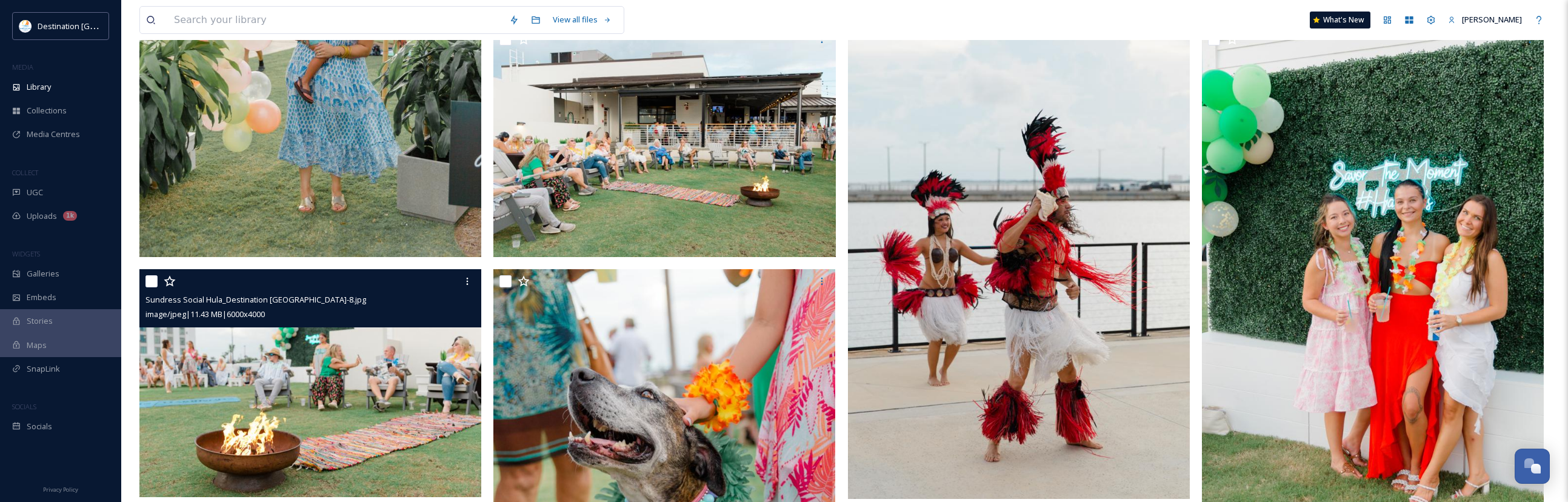
click at [208, 398] on img at bounding box center [310, 383] width 342 height 228
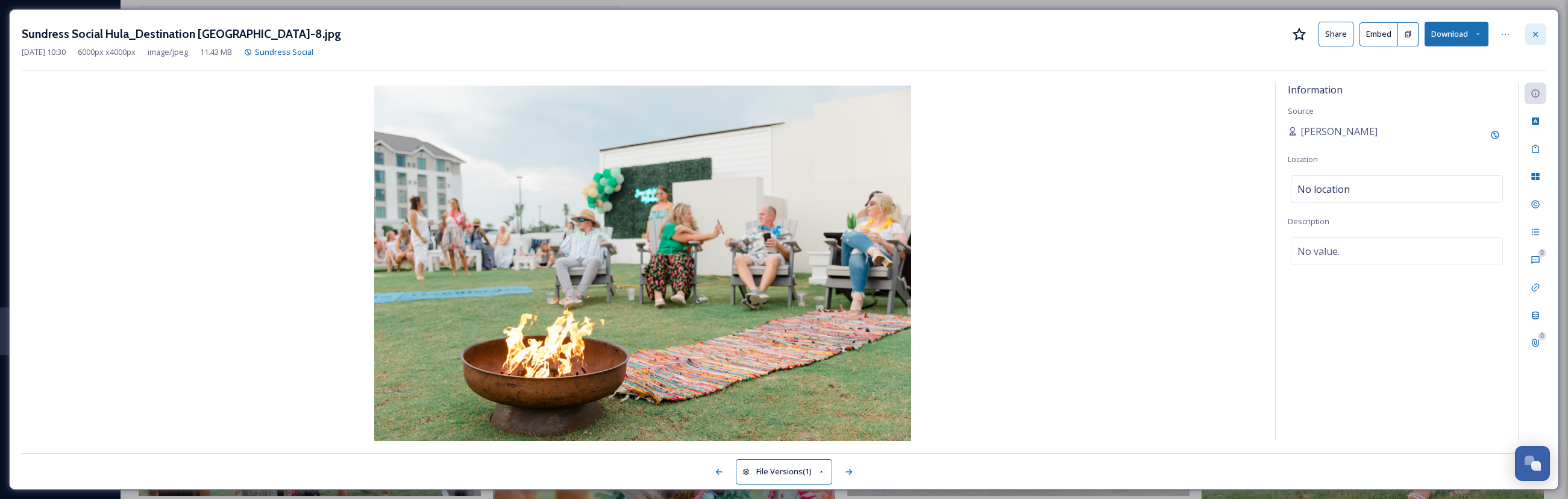
click at [843, 34] on icon at bounding box center [1535, 35] width 10 height 10
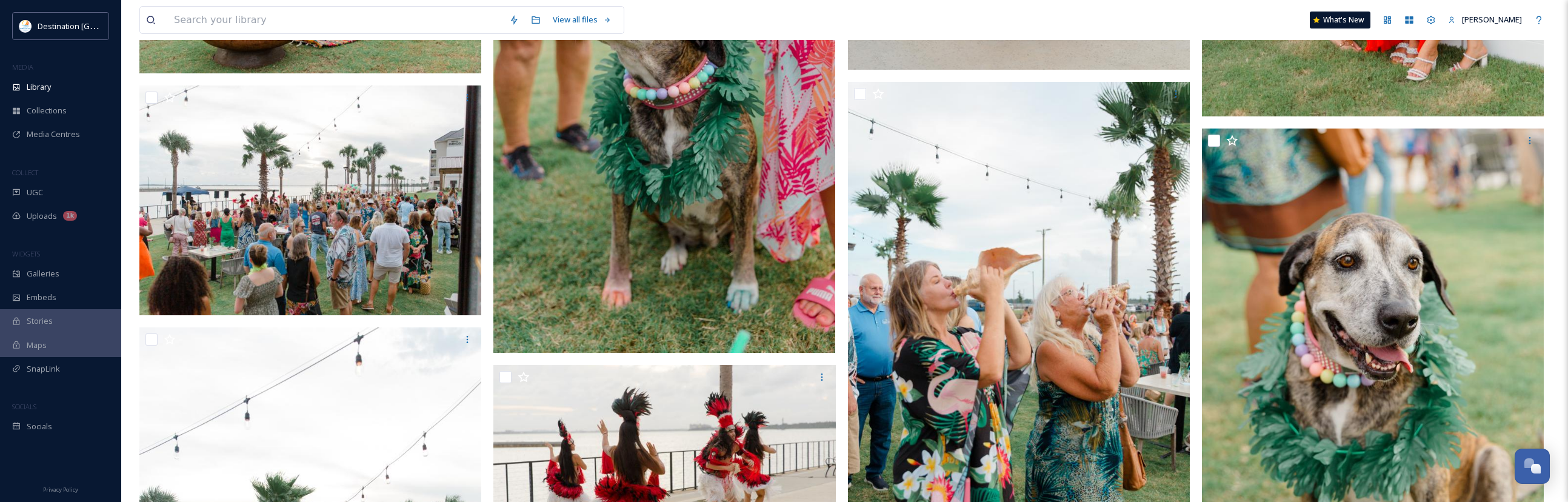
scroll to position [1092, 0]
